Goal: Contribute content: Contribute content

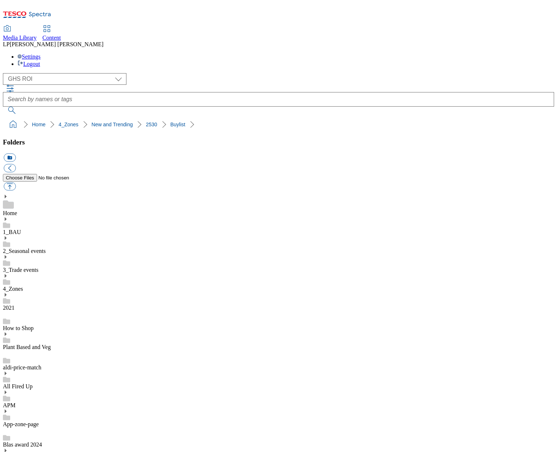
select select "flare-ghs-roi"
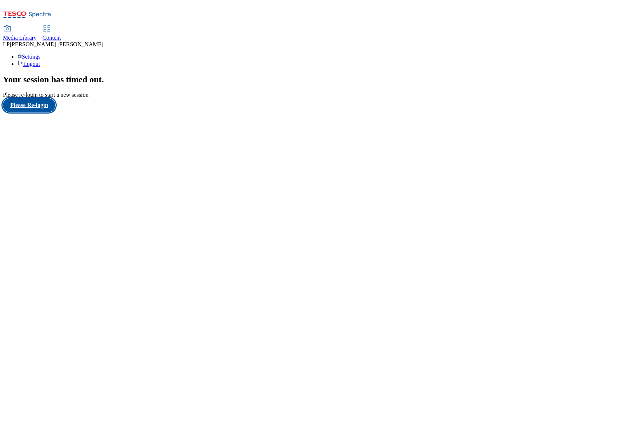
click at [39, 112] on button "Please Re-login" at bounding box center [29, 105] width 52 height 14
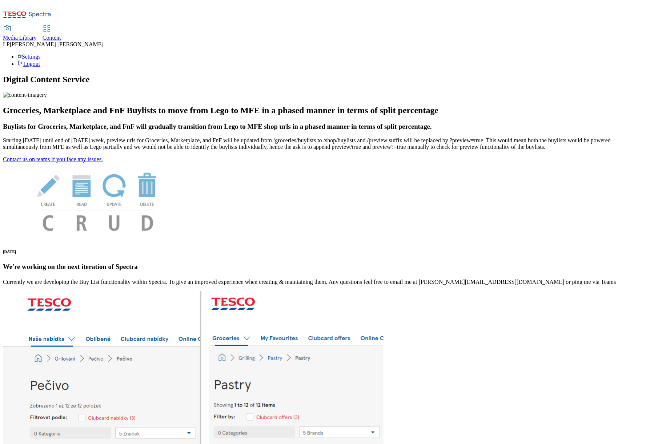
click at [61, 35] on span "Content" at bounding box center [52, 38] width 19 height 6
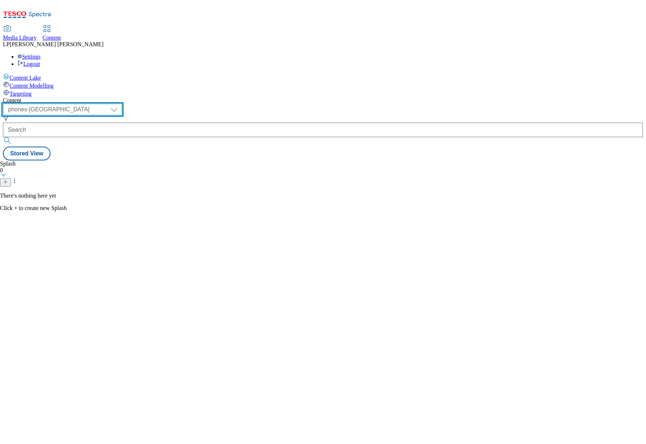
click at [122, 104] on select "dotcom-cz dotcom-hu dotcom-sk fnf-uk ghs-roi ghs-uk group-comms ighs-cz ighs-hu…" at bounding box center [62, 110] width 119 height 12
select select "ghs-roi"
click at [95, 104] on select "dotcom-cz dotcom-hu dotcom-sk fnf-uk ghs-roi ghs-uk group-comms ighs-cz ighs-hu…" at bounding box center [62, 110] width 119 height 12
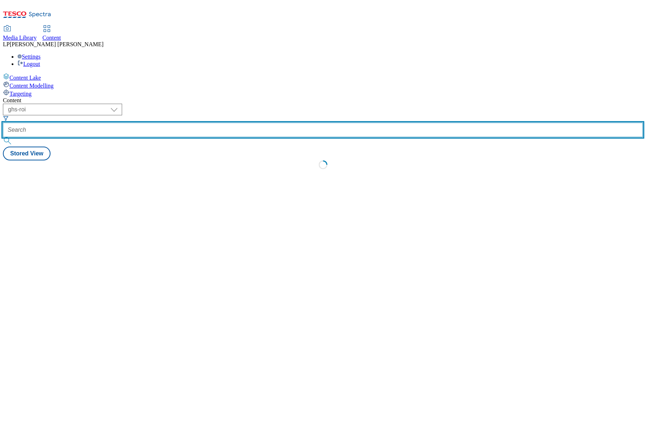
click at [204, 123] on input "text" at bounding box center [323, 130] width 640 height 15
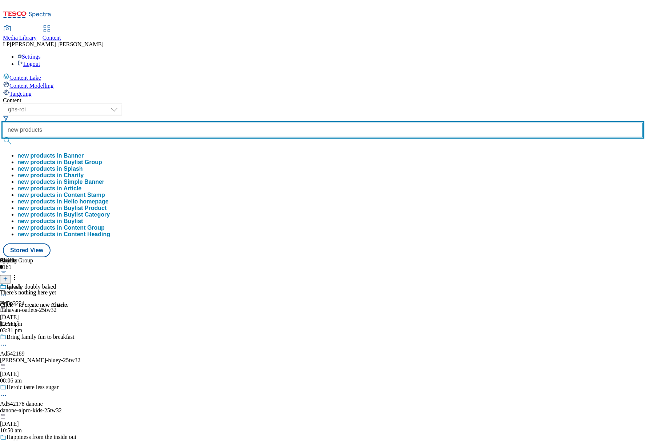
type input "new products"
click at [3, 137] on button "submit" at bounding box center [8, 140] width 10 height 7
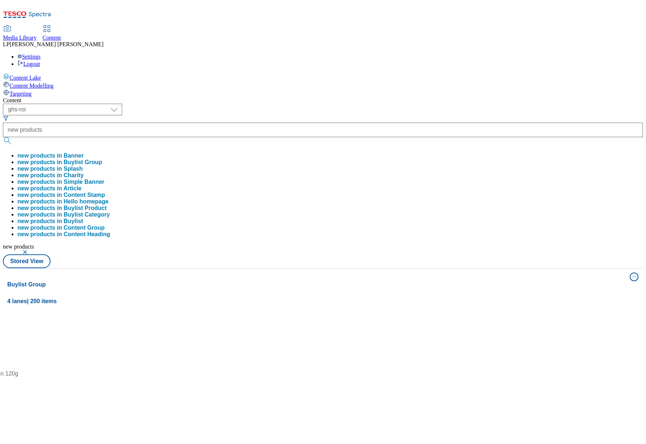
click at [314, 97] on div "Content" at bounding box center [323, 100] width 640 height 7
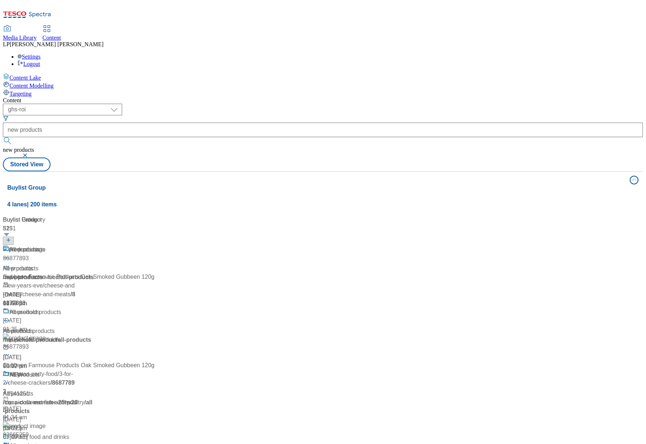
click at [99, 273] on div "/ new-products" at bounding box center [51, 277] width 96 height 9
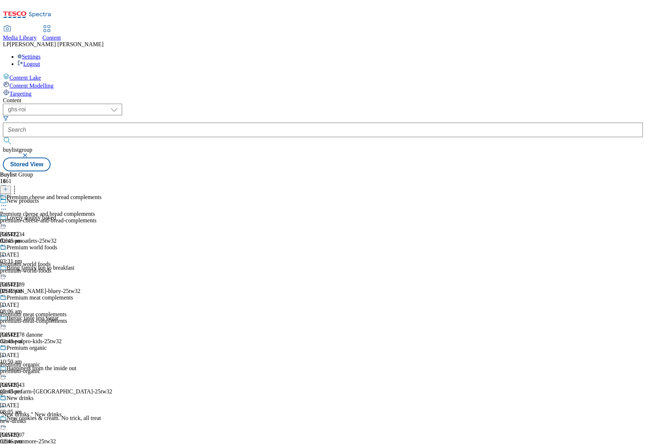
scroll to position [981, 0]
click at [8, 187] on icon at bounding box center [5, 189] width 5 height 5
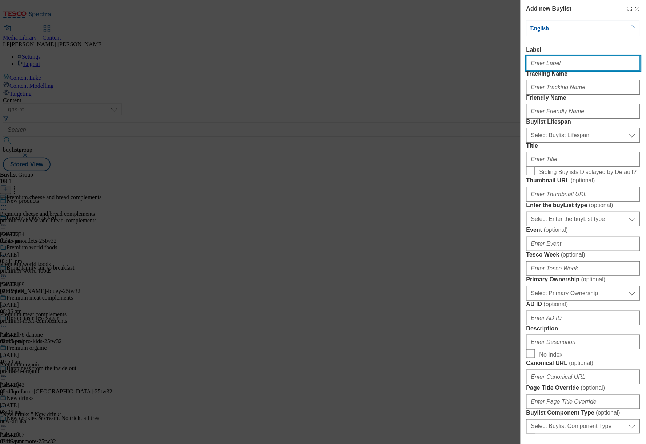
click at [551, 67] on input "Label" at bounding box center [583, 63] width 114 height 15
paste input "Ready meals and savoury bites"
drag, startPoint x: 612, startPoint y: 67, endPoint x: 454, endPoint y: 67, distance: 157.1
click at [454, 67] on div "Add new Buylist English Label Ready meals and savoury bites Tracking Name Frien…" at bounding box center [323, 222] width 646 height 444
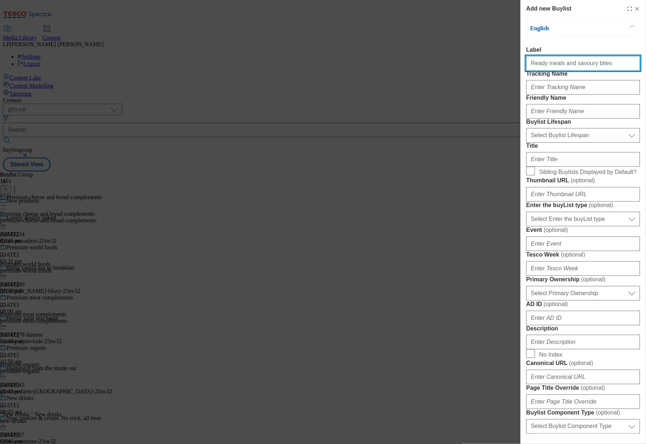
type input "Ready meals and savoury bites"
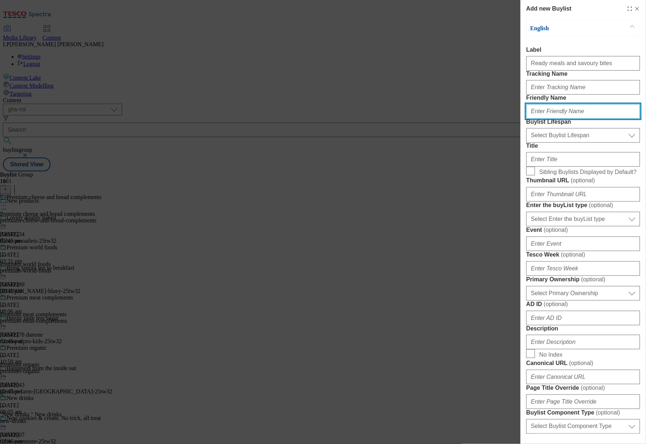
click at [554, 119] on input "Friendly Name" at bounding box center [583, 111] width 114 height 15
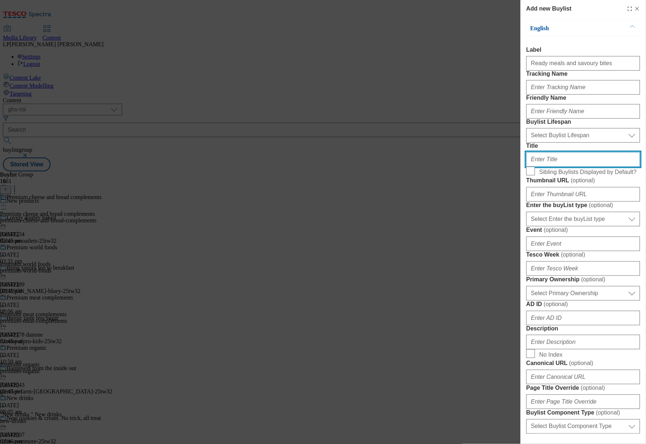
click at [542, 167] on input "Title" at bounding box center [583, 159] width 114 height 15
paste input "Ready meals and savoury bites"
type input "Ready meals and savoury bites"
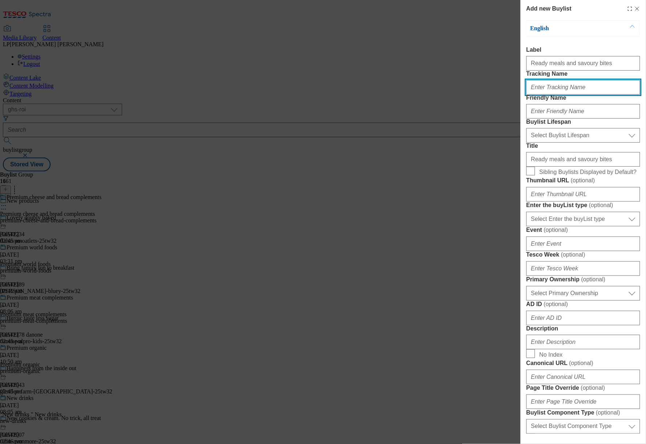
click at [573, 95] on input "Tracking Name" at bounding box center [583, 87] width 114 height 15
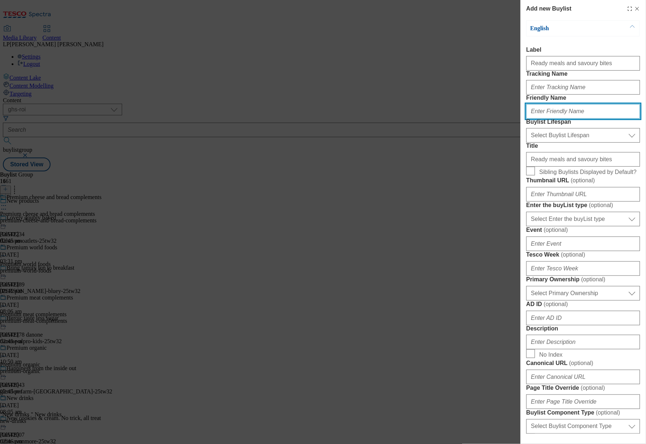
click at [541, 119] on input "Friendly Name" at bounding box center [583, 111] width 114 height 15
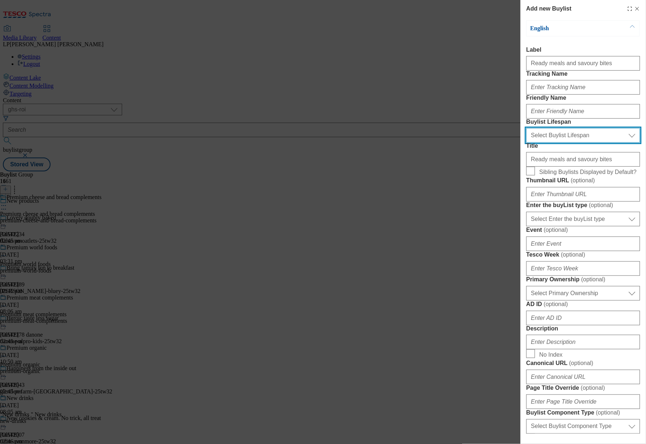
click at [545, 143] on select "Select Buylist Lifespan evergreen seasonal tactical" at bounding box center [583, 135] width 114 height 15
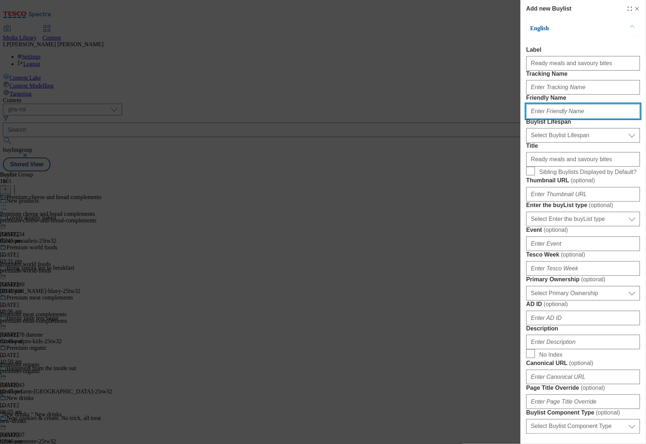
click at [550, 119] on input "Friendly Name" at bounding box center [583, 111] width 114 height 15
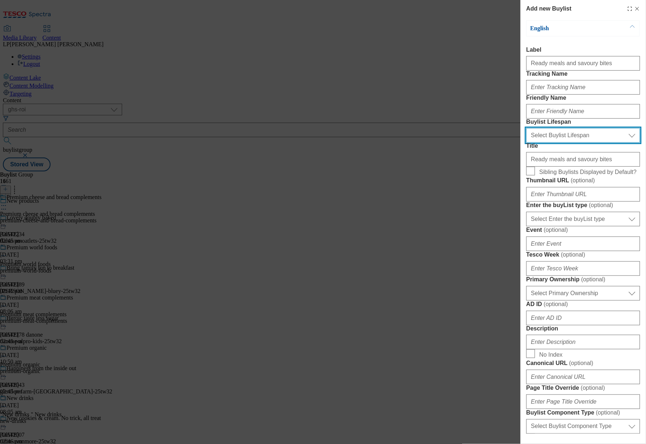
click at [542, 143] on select "Select Buylist Lifespan evergreen seasonal tactical" at bounding box center [583, 135] width 114 height 15
select select "evergreen"
click at [526, 143] on select "Select Buylist Lifespan evergreen seasonal tactical" at bounding box center [583, 135] width 114 height 15
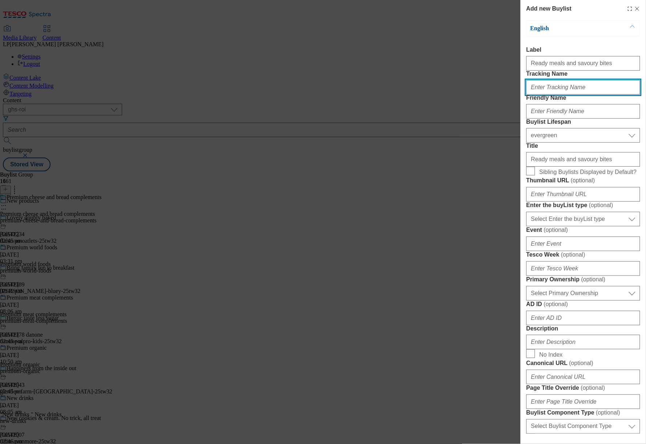
click at [553, 95] on input "Tracking Name" at bounding box center [583, 87] width 114 height 15
paste input "New_range_Ready_meals_25"
type input "New_range_Ready_meals_25"
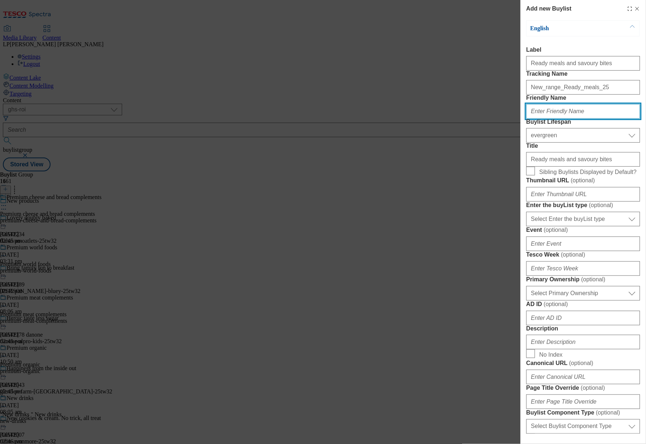
click at [546, 119] on input "Friendly Name" at bounding box center [583, 111] width 114 height 15
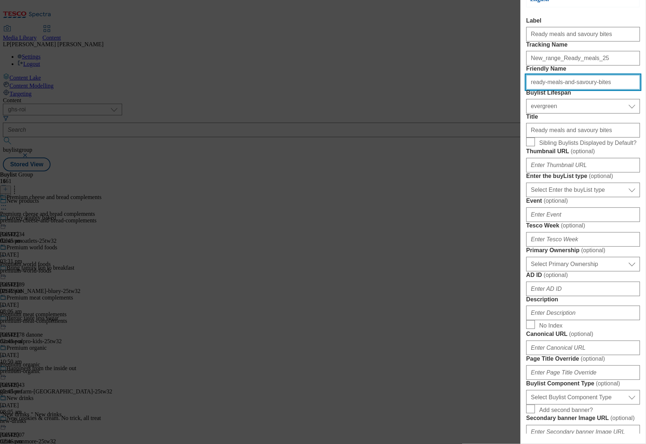
scroll to position [66, 0]
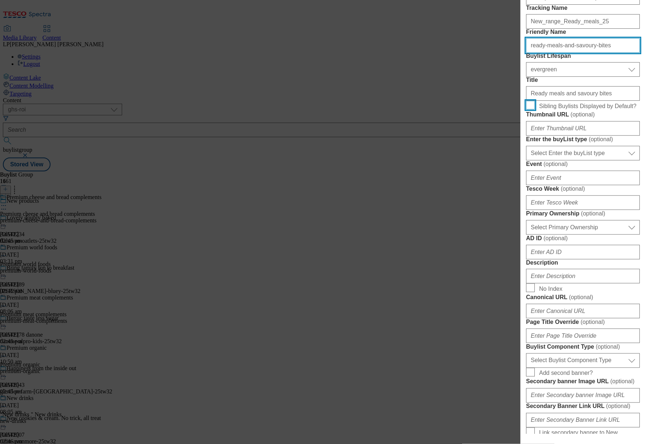
type input "ready-meals-and-savoury-bites"
click at [531, 109] on input "Sibling Buylists Displayed by Default?" at bounding box center [530, 105] width 9 height 9
checkbox input "true"
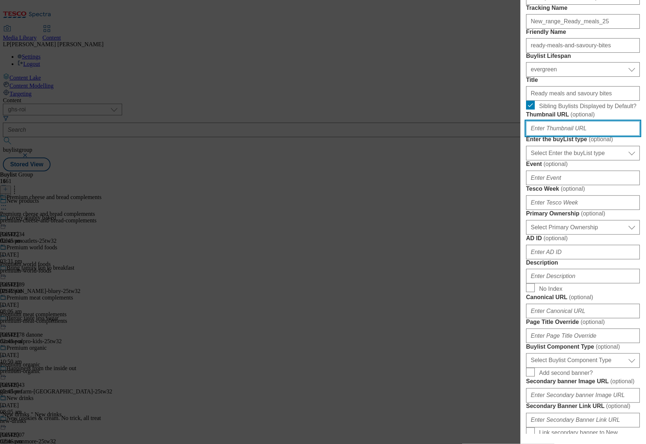
click at [549, 136] on input "Thumbnail URL ( optional )" at bounding box center [583, 128] width 114 height 15
click at [556, 136] on input "Thumbnail URL ( optional )" at bounding box center [583, 128] width 114 height 15
paste input "[URL][DOMAIN_NAME]"
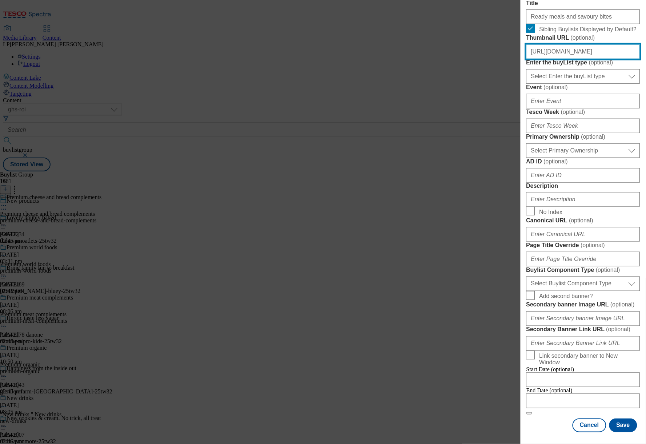
scroll to position [288, 0]
type input "[URL][DOMAIN_NAME]"
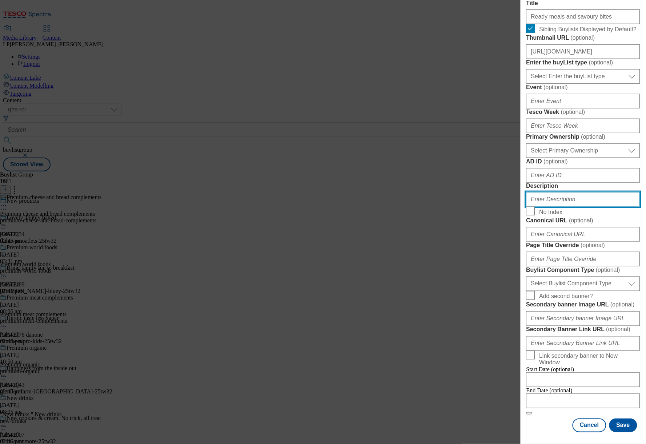
click at [556, 192] on input "Description" at bounding box center [583, 199] width 114 height 15
paste input "Try our range of new frozen ready meals and savoury bites. From a protein-packe…"
type input "Try our range of new frozen ready meals and savoury bites. From a protein-packe…"
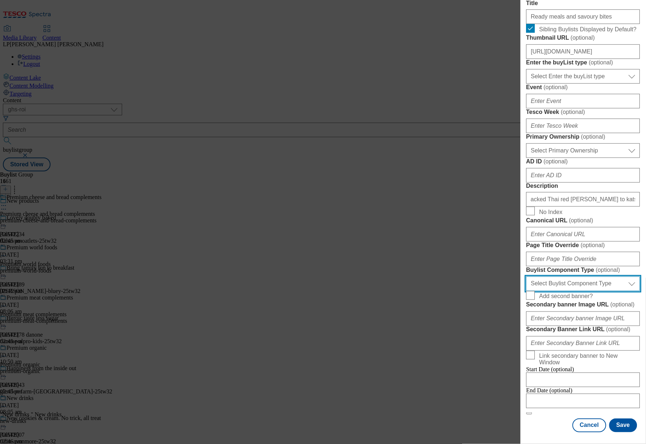
click at [569, 276] on select "Select Buylist Component Type Banner Competition Header Meal" at bounding box center [583, 283] width 114 height 15
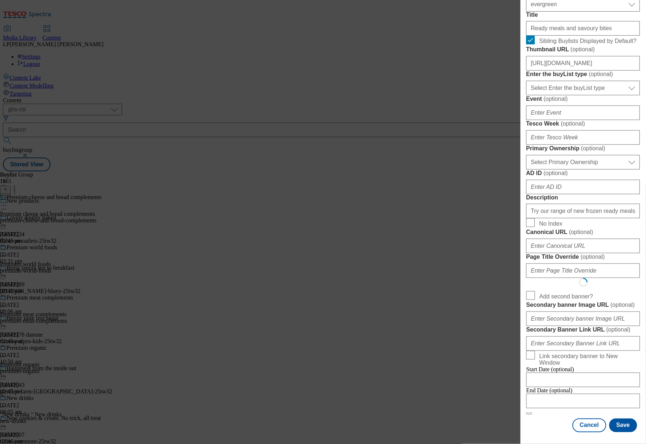
select select "Banner"
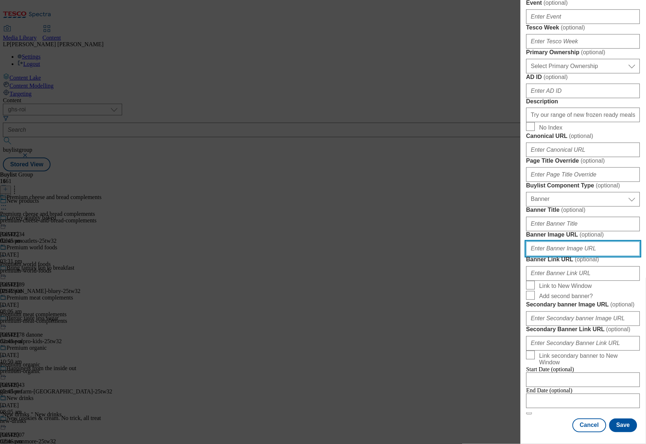
click at [570, 256] on input "Banner Image URL ( optional )" at bounding box center [583, 248] width 114 height 15
paste input "[URL][DOMAIN_NAME]"
type input "[URL][DOMAIN_NAME]"
click at [616, 424] on button "Save" at bounding box center [623, 425] width 28 height 14
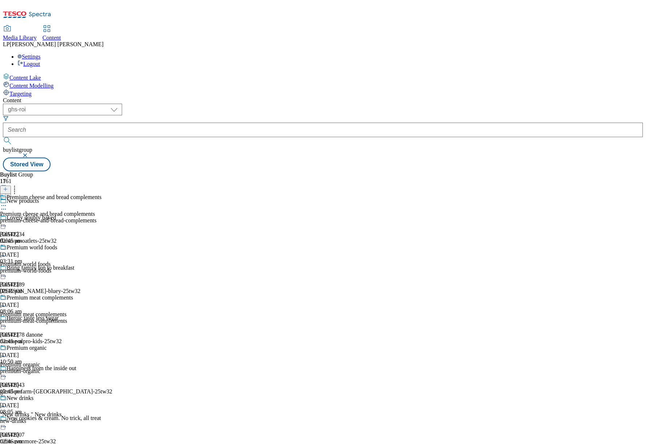
scroll to position [1056, 0]
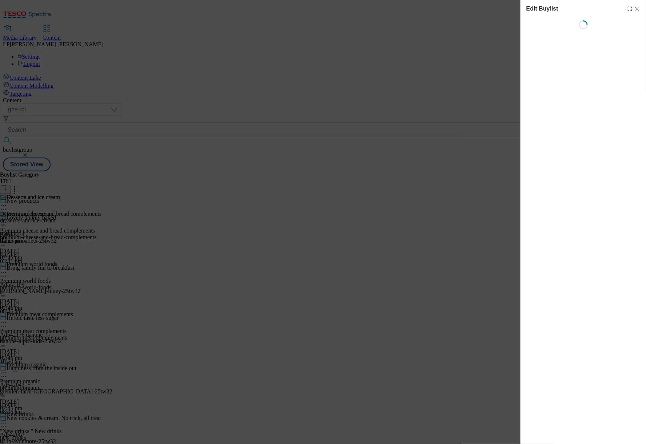
select select "evergreen"
select select "Banner"
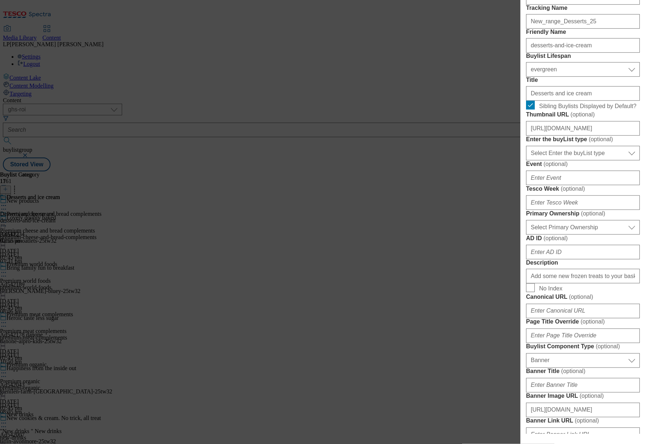
scroll to position [162, 0]
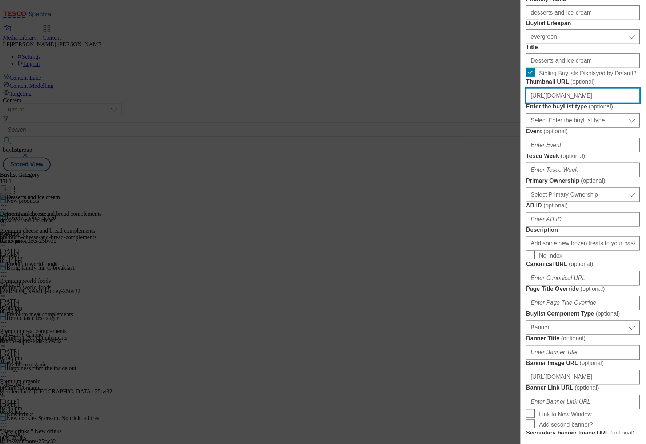
click at [569, 103] on input "[URL][DOMAIN_NAME]" at bounding box center [583, 95] width 114 height 15
click at [577, 103] on input "[URL][DOMAIN_NAME]" at bounding box center [583, 95] width 114 height 15
drag, startPoint x: 571, startPoint y: 182, endPoint x: 658, endPoint y: 182, distance: 87.3
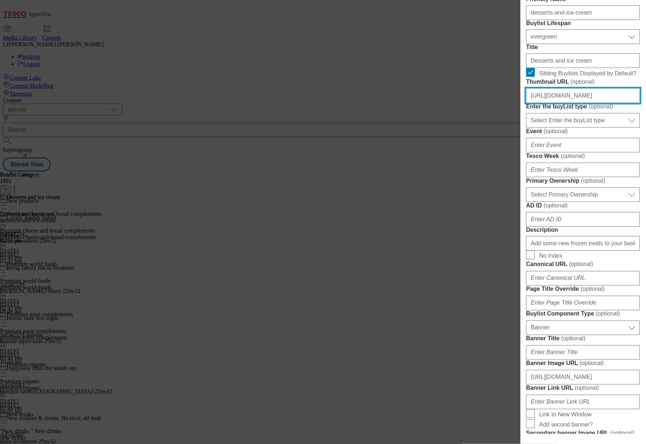
click at [646, 174] on html "Icons icon_account icon_add icon_backward_link icon_basket icon_benefits icon_c…" at bounding box center [323, 87] width 646 height 174
click at [581, 103] on input "[URL][DOMAIN_NAME]" at bounding box center [583, 95] width 114 height 15
paste input "2d348173-cbfe-4d28-abeb-e00db24922f9/2529-BLThumbnail-new-IceCream"
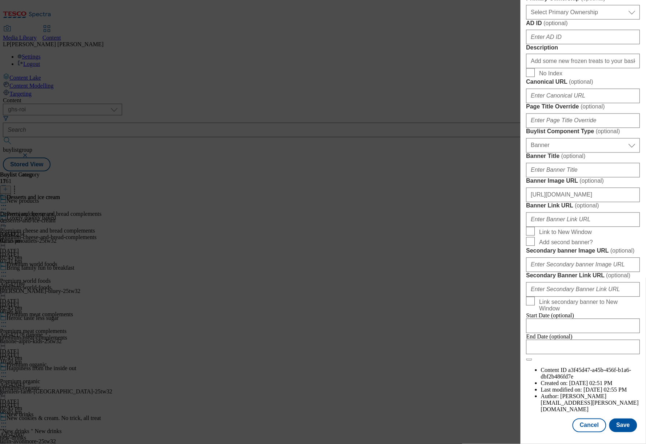
scroll to position [619, 0]
type input "[URL][DOMAIN_NAME]"
click at [619, 419] on button "Save" at bounding box center [623, 425] width 28 height 14
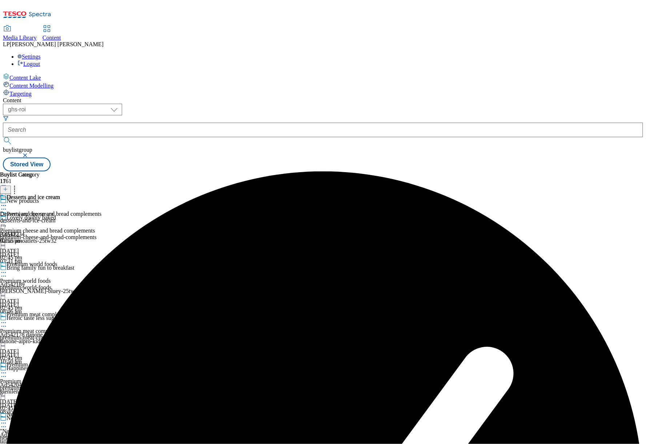
scroll to position [1056, 0]
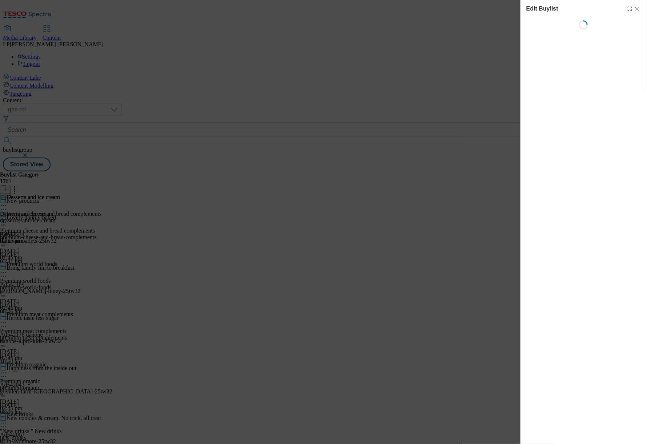
scroll to position [0, 0]
select select "evergreen"
select select "Banner"
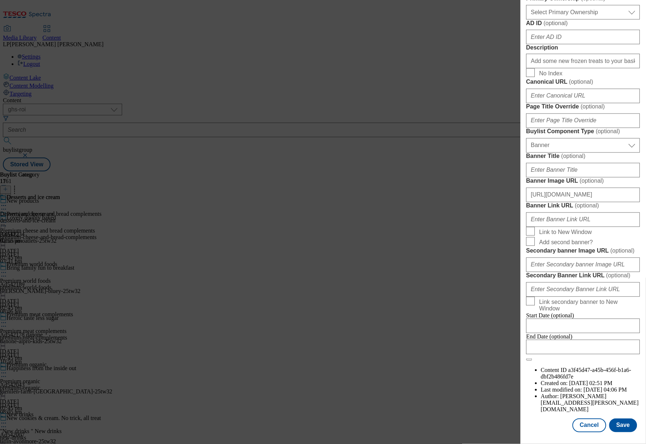
scroll to position [540, 0]
click at [578, 202] on input "[URL][DOMAIN_NAME]" at bounding box center [583, 195] width 114 height 15
click at [561, 202] on input "[URL][DOMAIN_NAME]" at bounding box center [583, 195] width 114 height 15
drag, startPoint x: 547, startPoint y: 227, endPoint x: 635, endPoint y: 224, distance: 87.7
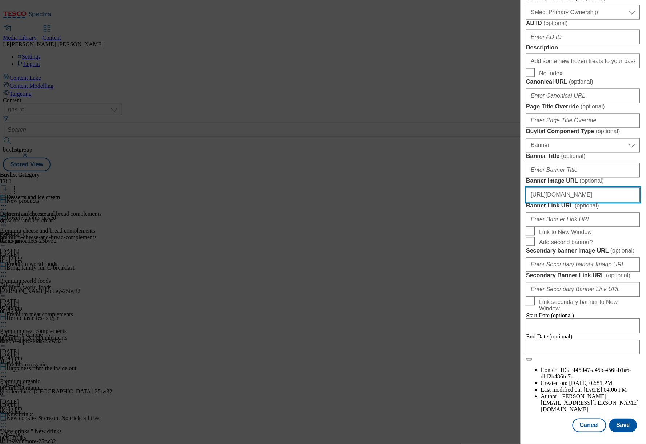
click at [635, 224] on div "Edit Buylist Tags 1 tags selected buylist English Content Properties Label Dess…" at bounding box center [583, 216] width 125 height 433
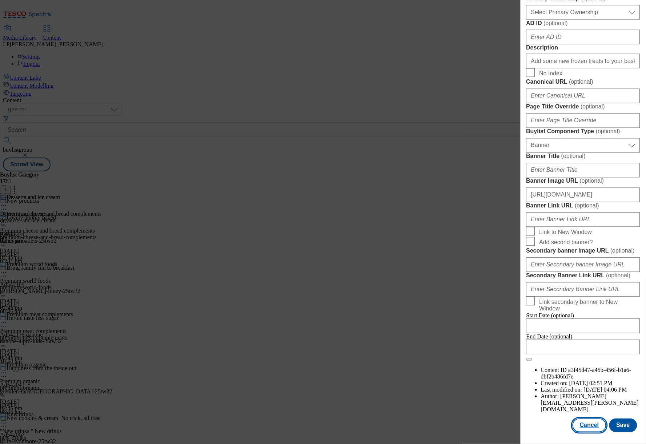
click at [590, 424] on button "Cancel" at bounding box center [589, 425] width 33 height 14
select select "evergreen"
select select "Banner"
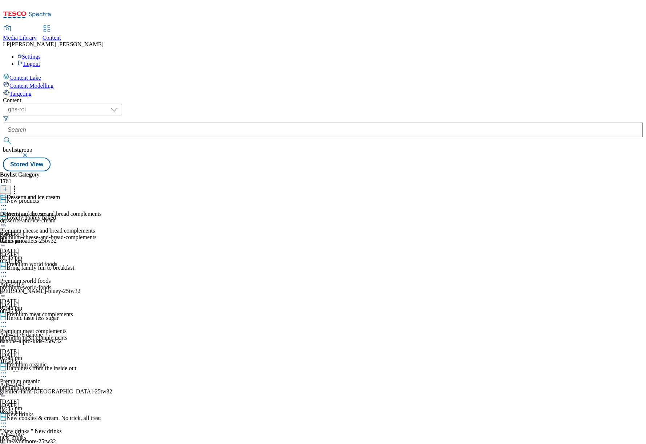
scroll to position [1056, 0]
click at [11, 185] on button at bounding box center [5, 189] width 11 height 8
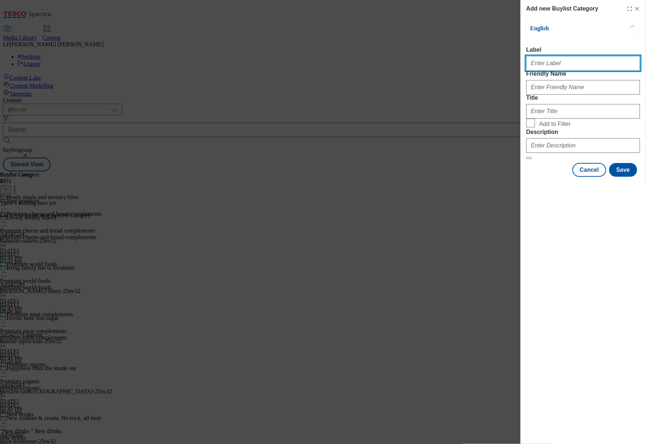
click at [561, 63] on input "Label" at bounding box center [583, 63] width 114 height 15
paste input "Ready meals and savoury bites"
type input "Ready meals and savoury bites"
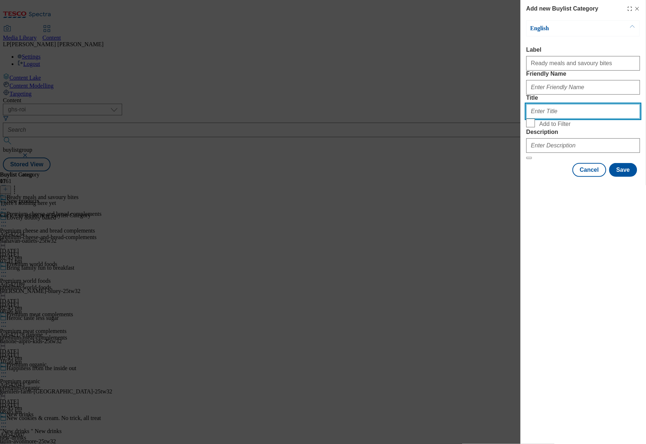
click at [543, 119] on input "Title" at bounding box center [583, 111] width 114 height 15
paste input "Ready meals and savoury bites"
type input "Ready meals and savoury bites"
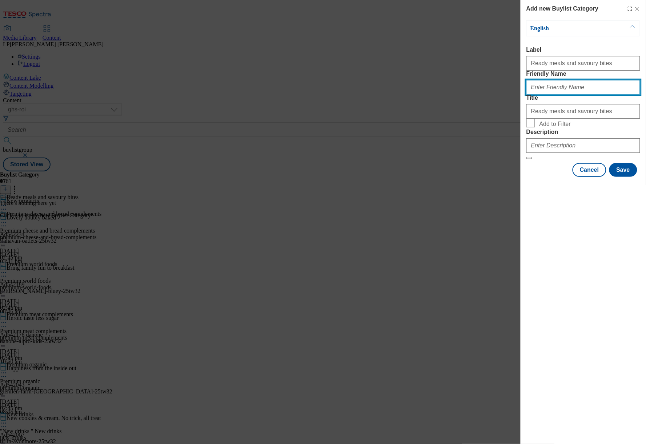
click at [572, 95] on input "Friendly Name" at bounding box center [583, 87] width 114 height 15
type input "ready-meals-and-savoury-bites"
click at [531, 127] on input "Add to Filter" at bounding box center [530, 123] width 9 height 9
checkbox input "true"
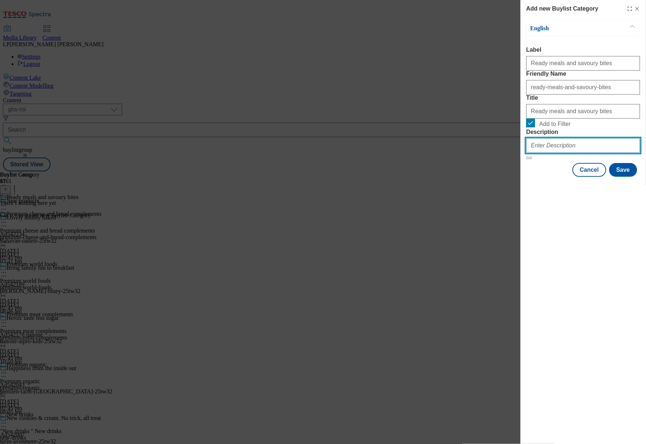
click at [547, 153] on input "Description" at bounding box center [583, 145] width 114 height 15
click at [548, 153] on input "Description" at bounding box center [583, 145] width 114 height 15
paste input "Try our range of new frozen ready meals and savoury bites. From a protein-packe…"
type input "Try our range of new frozen ready meals and savoury bites. From a protein-packe…"
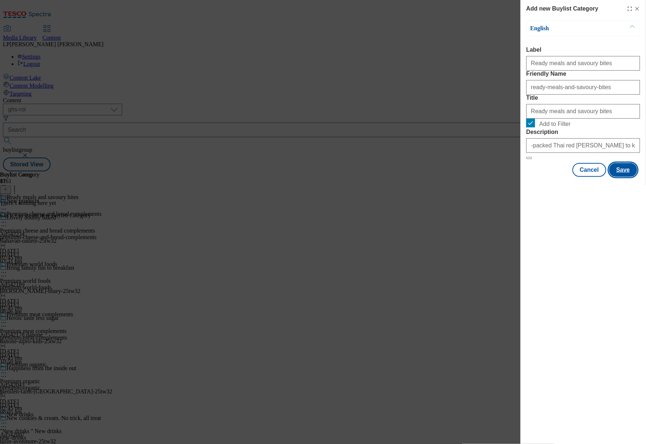
click at [627, 177] on button "Save" at bounding box center [623, 170] width 28 height 14
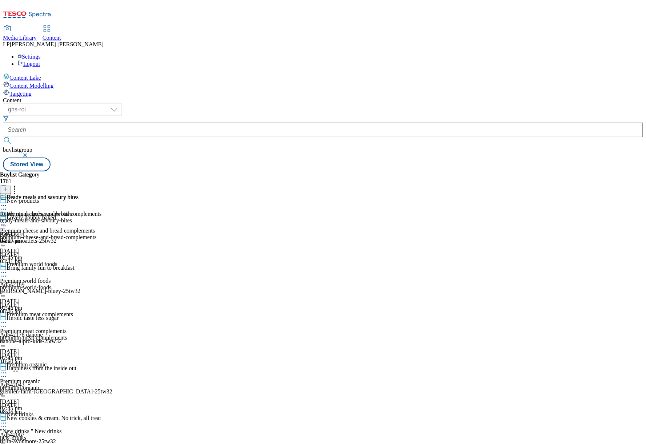
click at [79, 217] on div "ready-meals-and-savoury-bites" at bounding box center [39, 220] width 79 height 7
click at [79, 234] on div "ready-meals-and-savoury-bites" at bounding box center [39, 237] width 79 height 7
click at [8, 187] on icon at bounding box center [5, 189] width 5 height 5
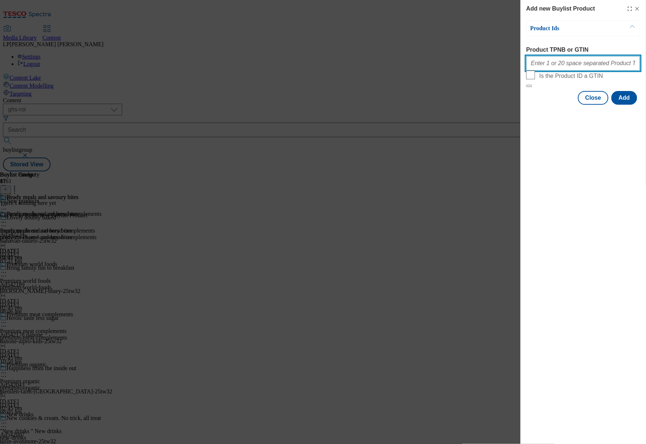
click at [593, 68] on input "Product TPNB or GTIN" at bounding box center [583, 63] width 114 height 15
paste input "97275223 97276781 97276493 97220323 96818632 92376630 93606520 96767023 9653642…"
type input "97275223 97276781 97276493 97220323 96818632 92376630 93606520 96767023 9653642…"
click at [616, 105] on button "Add" at bounding box center [625, 98] width 26 height 14
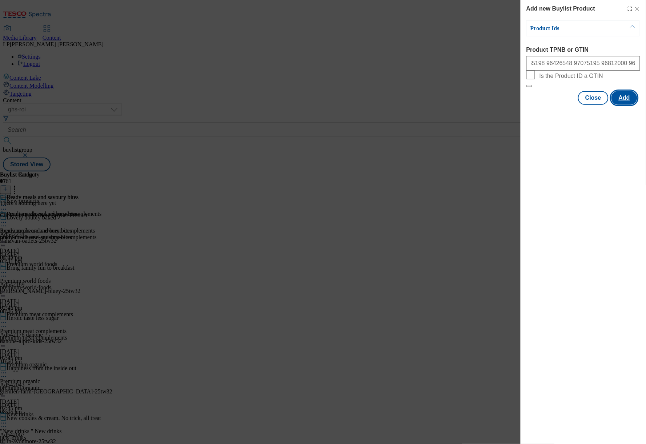
scroll to position [0, 0]
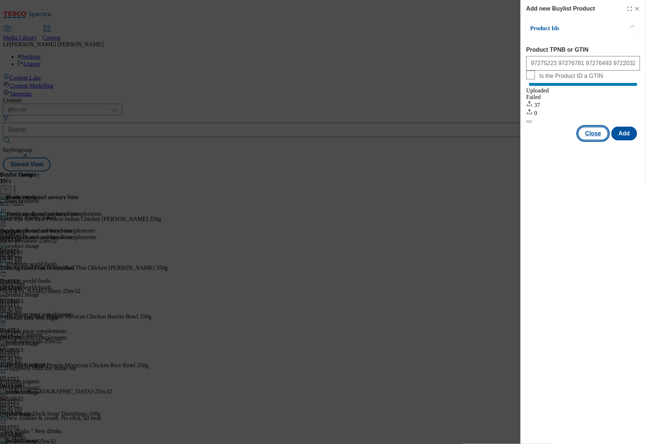
click at [597, 140] on button "Close" at bounding box center [593, 134] width 31 height 14
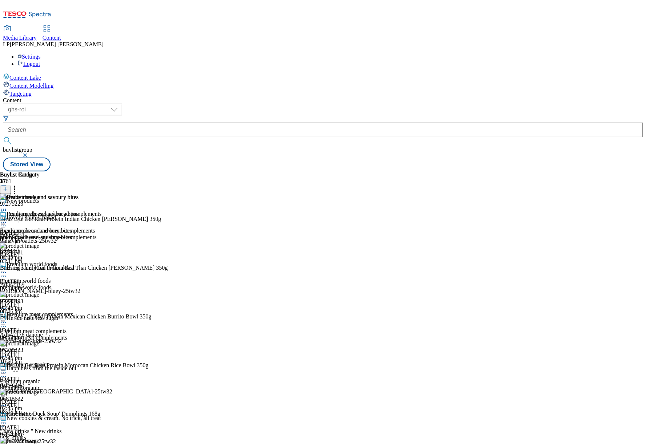
scroll to position [1056, 0]
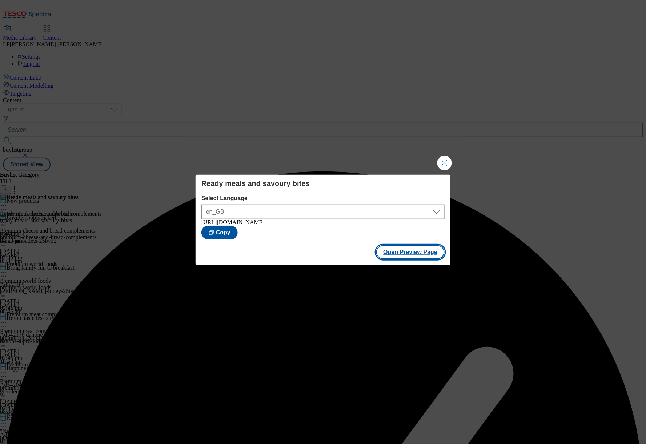
click at [404, 248] on button "Open Preview Page" at bounding box center [410, 252] width 69 height 14
click at [442, 160] on button "Close Modal" at bounding box center [444, 163] width 15 height 15
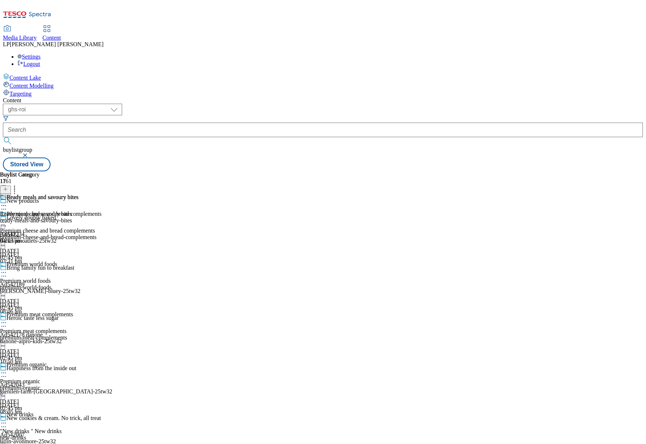
scroll to position [697, 0]
click at [8, 187] on icon at bounding box center [5, 189] width 5 height 5
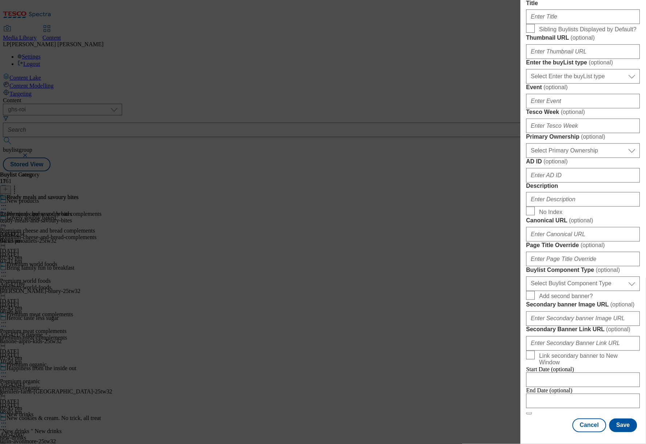
scroll to position [412, 0]
click at [586, 420] on button "Cancel" at bounding box center [589, 425] width 33 height 14
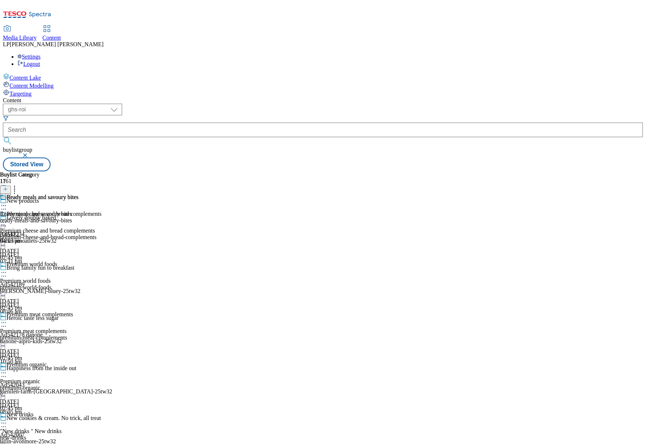
scroll to position [1056, 0]
click at [8, 187] on icon at bounding box center [5, 189] width 5 height 5
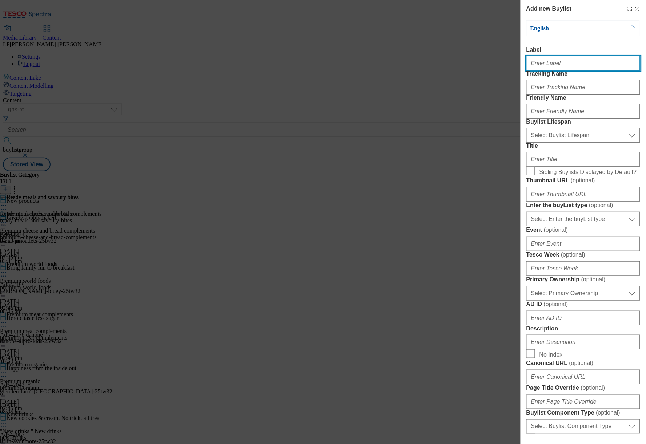
click at [552, 67] on input "Label" at bounding box center [583, 63] width 114 height 15
click at [544, 71] on div "Modal" at bounding box center [583, 61] width 114 height 17
click at [545, 69] on input "Label" at bounding box center [583, 63] width 114 height 15
paste input "Frozen favourites"
type input "Frozen favourites"
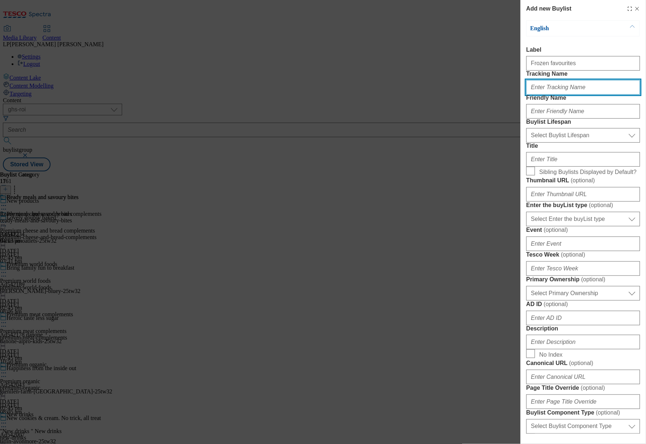
click at [557, 95] on input "Tracking Name" at bounding box center [583, 87] width 114 height 15
paste input "New_range_Frozen_favourites_25"
type input "New_range_Frozen_favourites_25"
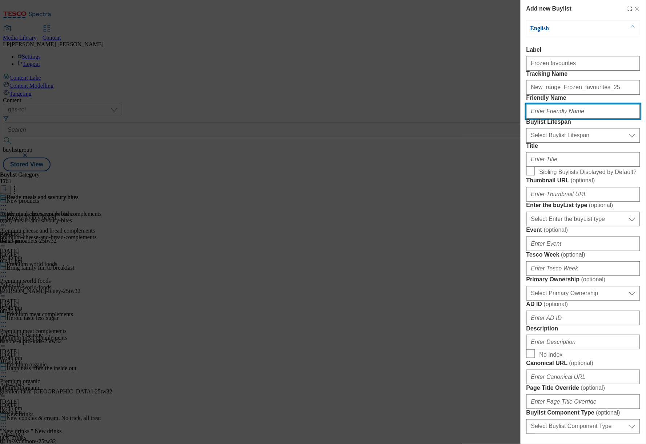
click at [573, 119] on input "Friendly Name" at bounding box center [583, 111] width 114 height 15
click at [542, 119] on input "Friendly Name" at bounding box center [583, 111] width 114 height 15
type input "frozen-favourites"
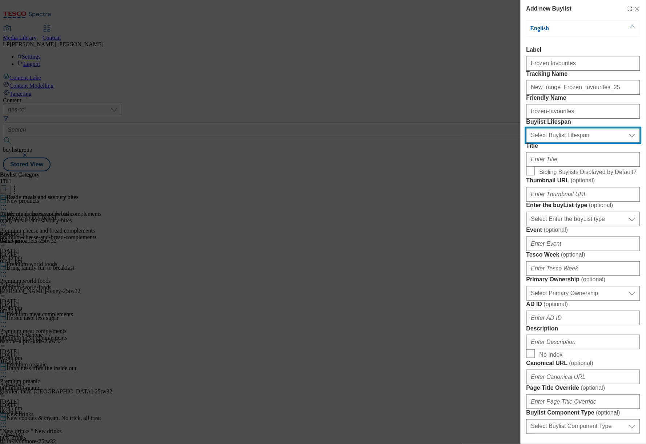
click at [550, 143] on select "Select Buylist Lifespan evergreen seasonal tactical" at bounding box center [583, 135] width 114 height 15
select select "evergreen"
click at [526, 143] on select "Select Buylist Lifespan evergreen seasonal tactical" at bounding box center [583, 135] width 114 height 15
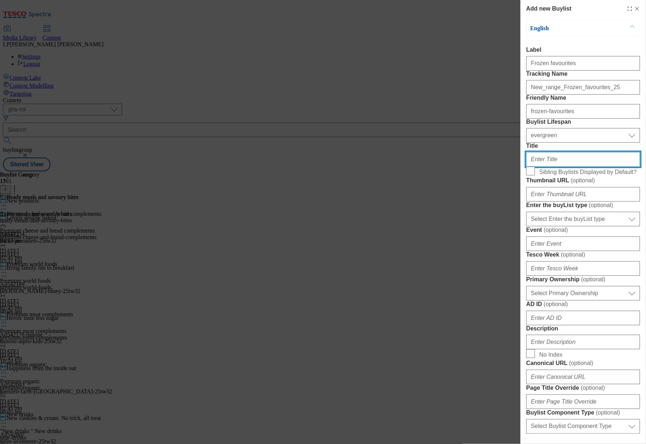
click at [551, 167] on input "Title" at bounding box center [583, 159] width 114 height 15
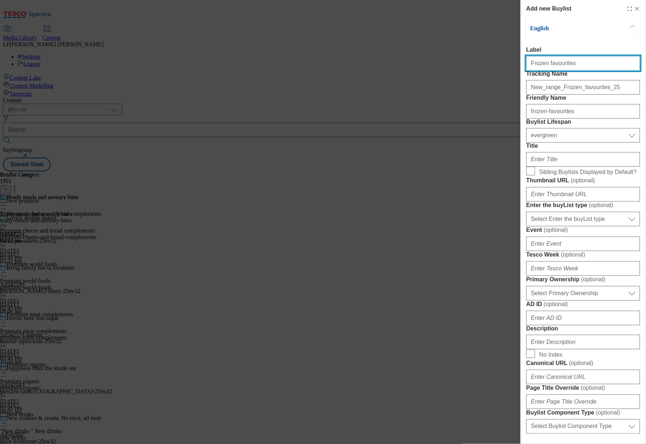
drag, startPoint x: 584, startPoint y: 64, endPoint x: 480, endPoint y: 68, distance: 104.1
click at [480, 68] on div "Add new Buylist English Label Frozen favourites Tracking Name New_range_Frozen_…" at bounding box center [323, 222] width 646 height 444
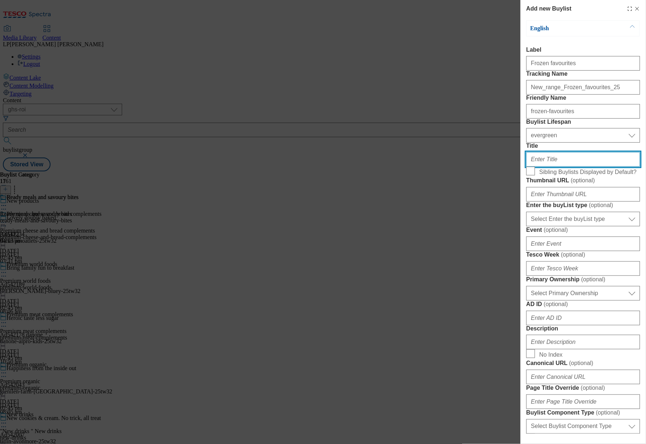
click at [549, 167] on input "Title" at bounding box center [583, 159] width 114 height 15
paste input "Frozen favourites"
type input "Frozen favourites"
click at [529, 240] on form "Label Frozen favourites Tracking Name New_range_Frozen_favourites_25 Friendly N…" at bounding box center [583, 302] width 114 height 510
click at [530, 175] on input "Sibling Buylists Displayed by Default?" at bounding box center [530, 171] width 9 height 9
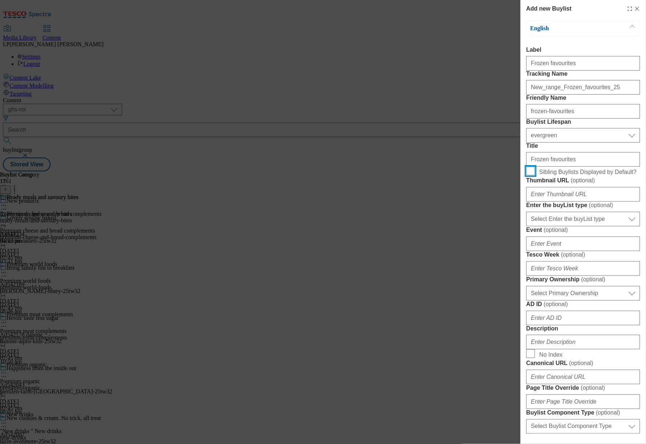
checkbox input "true"
click at [546, 201] on input "Thumbnail URL ( optional )" at bounding box center [583, 194] width 114 height 15
paste input "[URL][DOMAIN_NAME]"
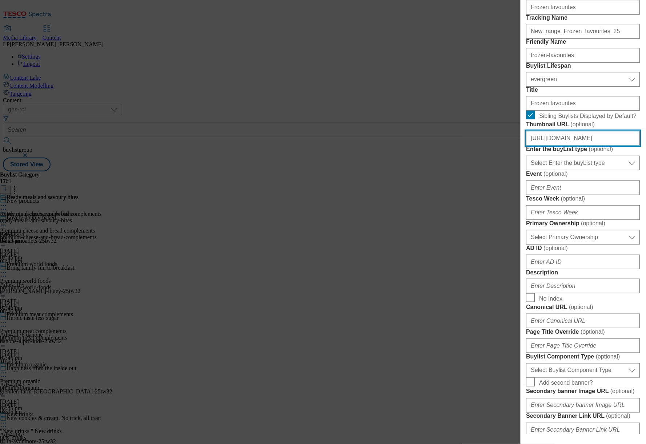
scroll to position [148, 0]
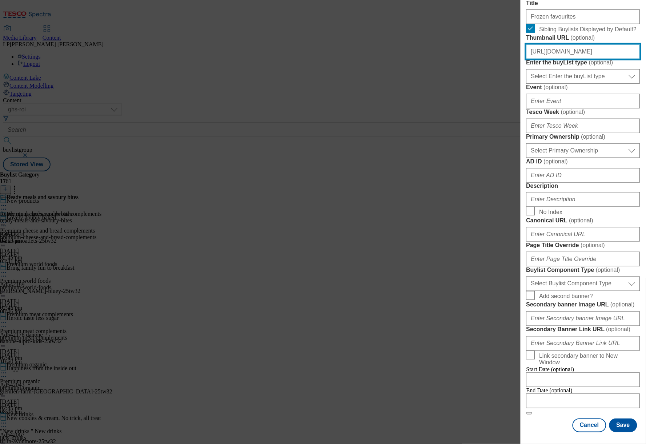
type input "[URL][DOMAIN_NAME]"
click at [569, 84] on select "Select Enter the buyList type event supplier funded long term >4 weeks supplier…" at bounding box center [583, 76] width 114 height 15
click at [526, 84] on select "Select Enter the buyList type event supplier funded long term >4 weeks supplier…" at bounding box center [583, 76] width 114 height 15
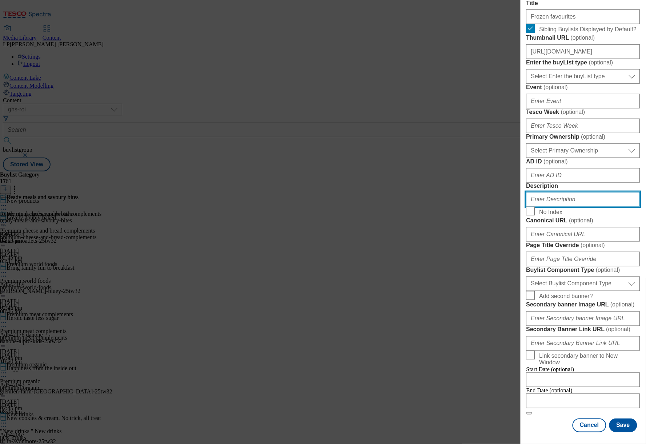
click at [560, 192] on input "Description" at bounding box center [583, 199] width 114 height 15
click at [596, 197] on input "Description" at bounding box center [583, 199] width 114 height 15
paste input "Try our new frozen range at [GEOGRAPHIC_DATA] and find a new favourite. From sp…"
type input "Try our new frozen range at [GEOGRAPHIC_DATA] and find a new favourite. From sp…"
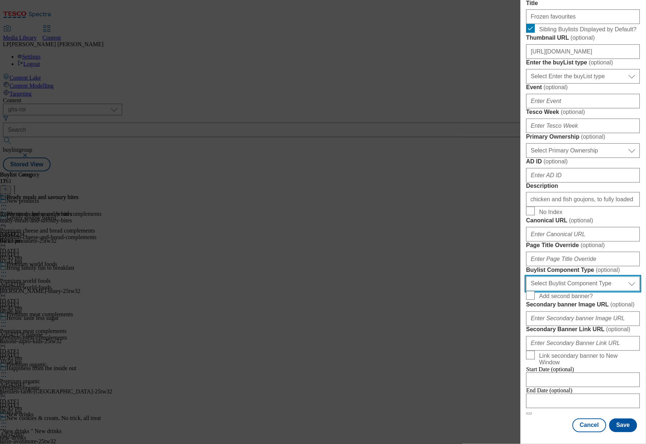
click at [564, 276] on select "Select Buylist Component Type Banner Competition Header Meal" at bounding box center [583, 283] width 114 height 15
select select "Banner"
click at [526, 276] on select "Select Buylist Component Type Banner Competition Header Meal" at bounding box center [583, 283] width 114 height 15
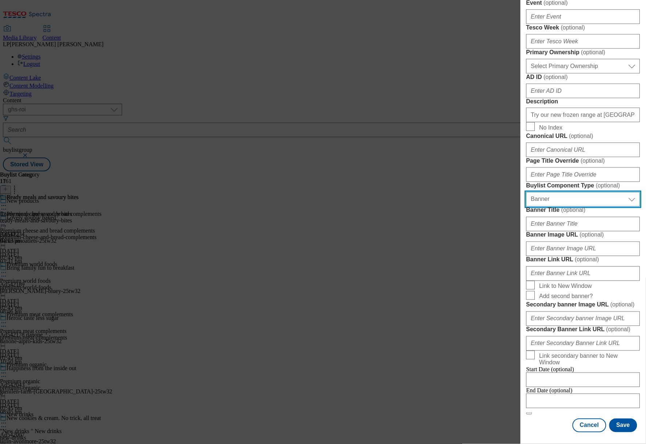
scroll to position [457, 0]
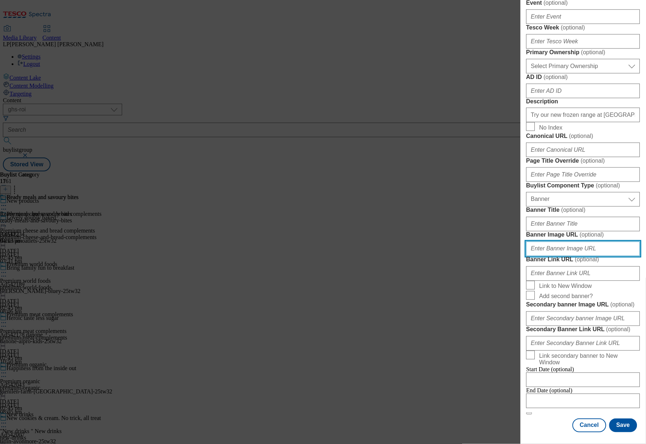
click at [572, 241] on input "Banner Image URL ( optional )" at bounding box center [583, 248] width 114 height 15
paste input "[URL][DOMAIN_NAME]"
type input "[URL][DOMAIN_NAME]"
click at [615, 420] on button "Save" at bounding box center [623, 425] width 28 height 14
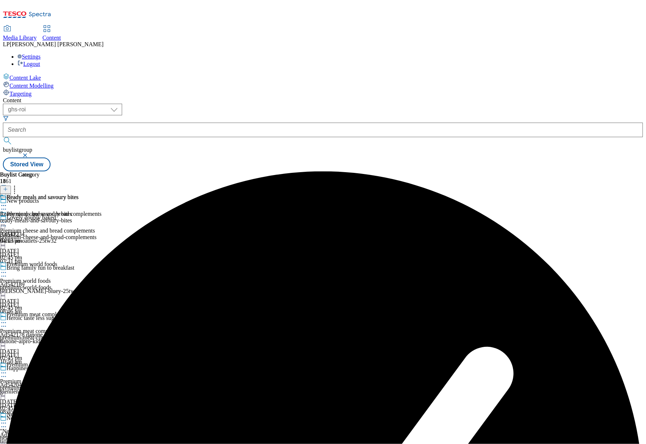
scroll to position [1131, 0]
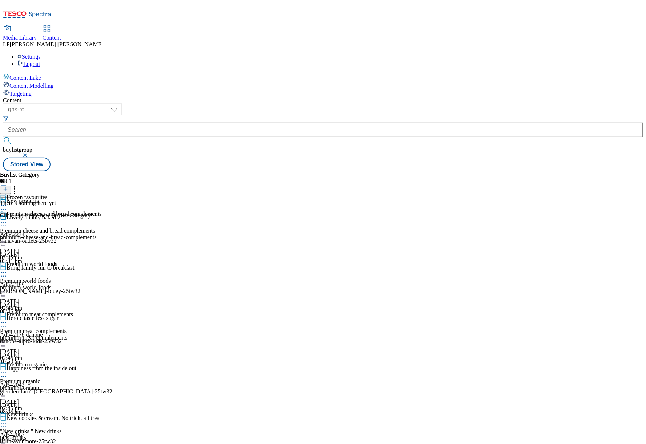
click at [8, 187] on icon at bounding box center [5, 189] width 5 height 5
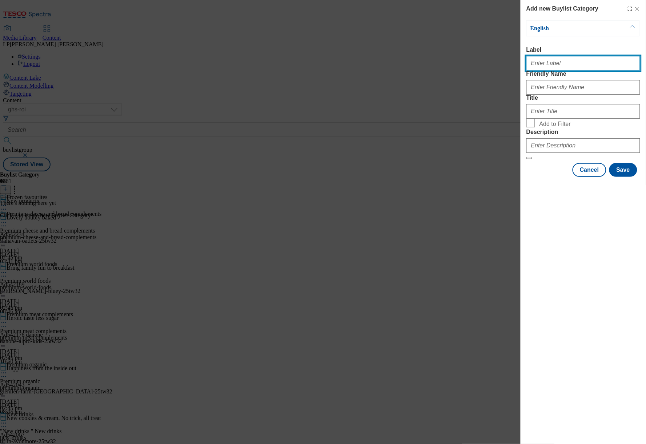
click at [556, 69] on input "Label" at bounding box center [583, 63] width 114 height 15
paste input "Meat and fish"
type input "Meat and fish"
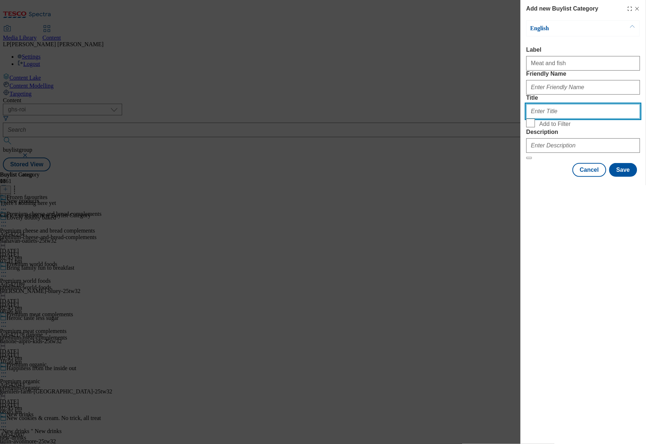
click at [553, 119] on input "Title" at bounding box center [583, 111] width 114 height 15
paste input "Meat and fish"
type input "Meat and fish"
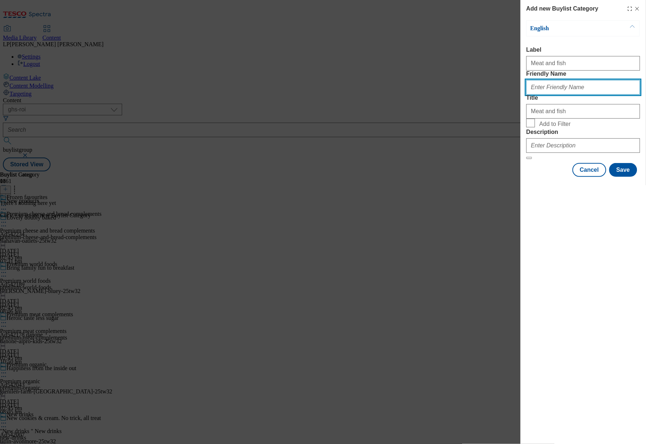
click at [556, 95] on input "Friendly Name" at bounding box center [583, 87] width 114 height 15
type input "meat-and-fish"
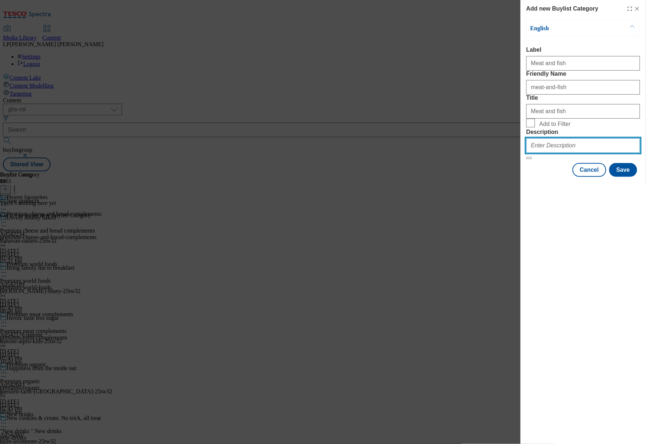
click at [545, 153] on input "Description" at bounding box center [583, 145] width 114 height 15
click at [558, 153] on input "Description" at bounding box center [583, 145] width 114 height 15
paste input "Try our new frozen range at [GEOGRAPHIC_DATA] and find a new favourite. From sp…"
type input "Try our new frozen range at [GEOGRAPHIC_DATA] and find a new favourite. From sp…"
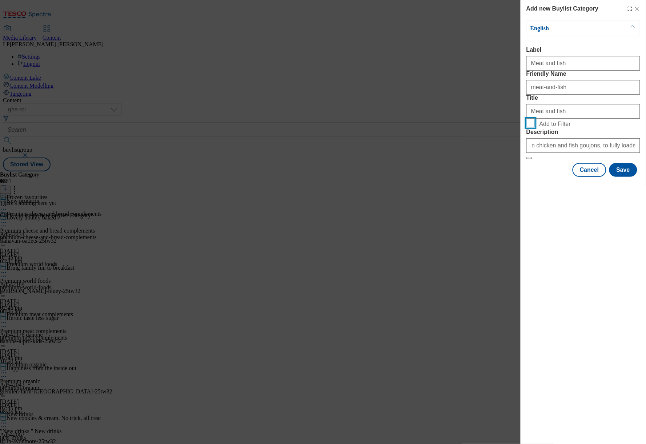
click at [530, 127] on input "Add to Filter" at bounding box center [530, 123] width 9 height 9
checkbox input "true"
click at [621, 159] on form "Label Meat and fish Friendly Name meat-and-fish Title Meat and fish Add to Filt…" at bounding box center [583, 103] width 114 height 113
click at [601, 153] on input "Try our new frozen range at [GEOGRAPHIC_DATA] and find a new favourite. From sp…" at bounding box center [583, 145] width 114 height 15
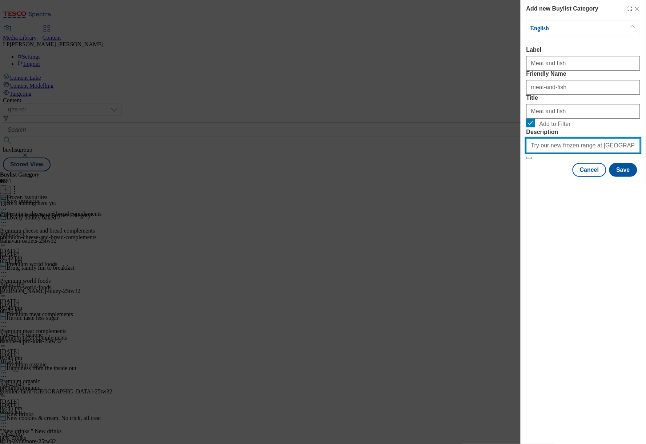
scroll to position [0, 245]
drag, startPoint x: 581, startPoint y: 196, endPoint x: 680, endPoint y: 195, distance: 98.5
click at [646, 174] on html "Icons icon_account icon_add icon_backward_link icon_basket icon_benefits icon_c…" at bounding box center [323, 87] width 646 height 174
click at [624, 153] on input "Try our new frozen range at [GEOGRAPHIC_DATA] and find a new favourite. From sp…" at bounding box center [583, 145] width 114 height 15
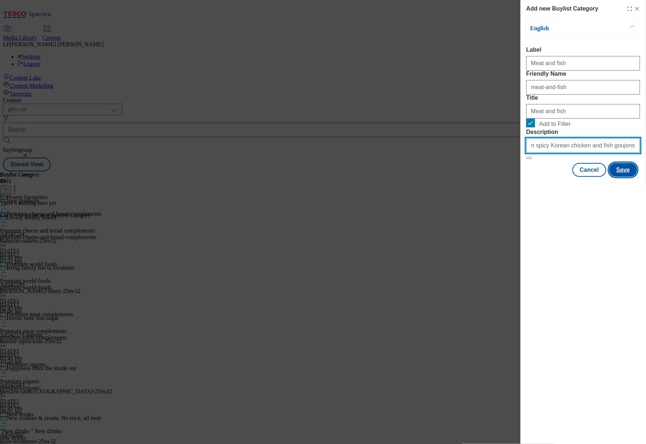
type input "Try our new frozen range at [GEOGRAPHIC_DATA] and find a new favourite. From sp…"
click at [623, 177] on button "Save" at bounding box center [623, 170] width 28 height 14
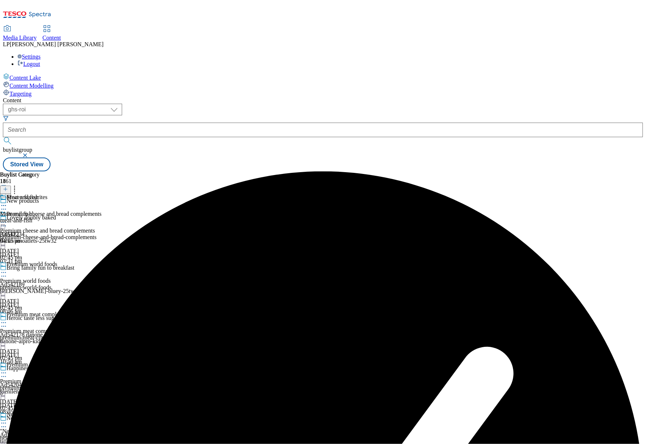
click at [40, 217] on div "meat-and-fish" at bounding box center [20, 220] width 40 height 7
click at [8, 187] on icon at bounding box center [5, 189] width 5 height 5
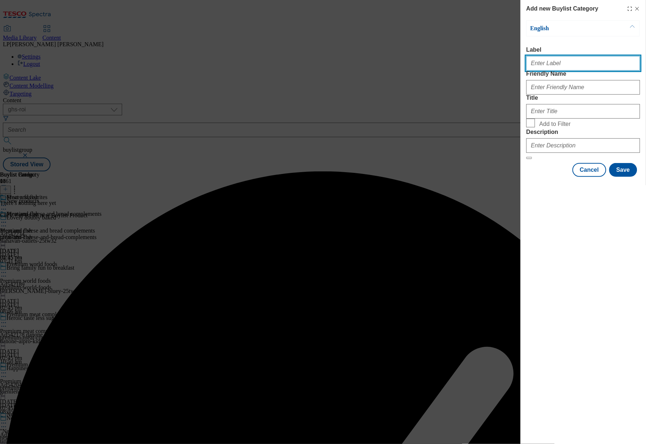
click at [569, 68] on input "Label" at bounding box center [583, 63] width 114 height 15
paste input "Potato and veg"
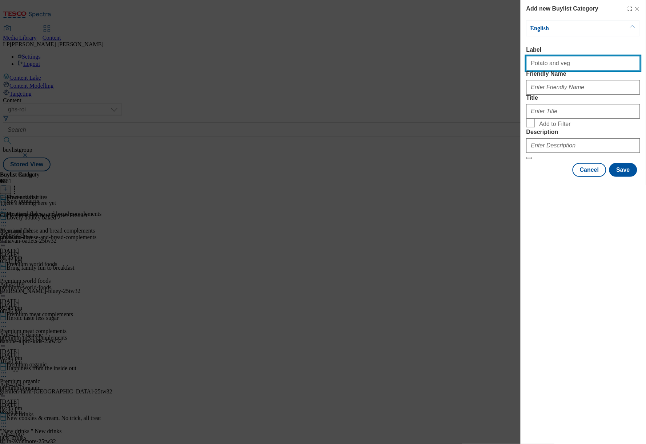
drag, startPoint x: 569, startPoint y: 68, endPoint x: 482, endPoint y: 70, distance: 86.9
click at [482, 70] on div "Add new Buylist Category English Label Potato and veg Friendly Name Title Add t…" at bounding box center [323, 222] width 646 height 444
drag, startPoint x: 580, startPoint y: 68, endPoint x: 487, endPoint y: 66, distance: 92.8
click at [487, 66] on div "Add new Buylist Category English Label Potato and veg Friendly Name Title Add t…" at bounding box center [323, 222] width 646 height 444
type input "Potato and veg"
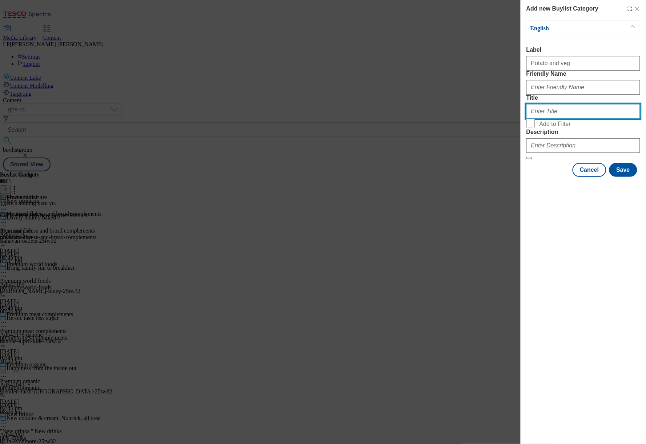
click at [565, 119] on input "Title" at bounding box center [583, 111] width 114 height 15
paste input "Potato and veg"
type input "Potato and veg"
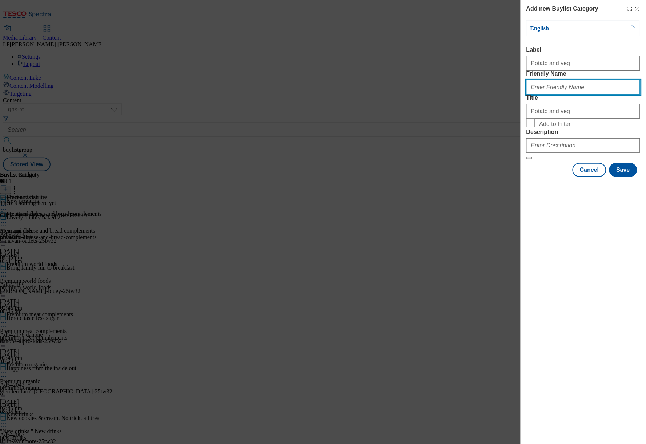
click at [565, 95] on input "Friendly Name" at bounding box center [583, 87] width 114 height 15
type input "potato-and-veg"
click at [531, 127] on input "Add to Filter" at bounding box center [530, 123] width 9 height 9
checkbox input "true"
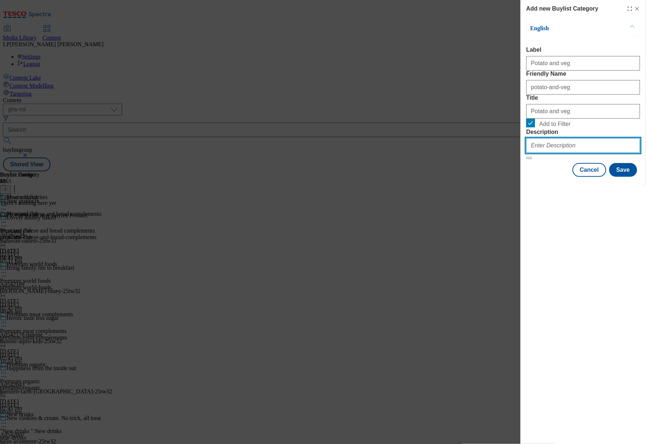
click at [561, 153] on input "Description" at bounding box center [583, 145] width 114 height 15
paste input "Try our new frozen range at [GEOGRAPHIC_DATA] and find a new favourite. From sp…"
type input "Try our new frozen range at [GEOGRAPHIC_DATA] and find a new favourite. From sp…"
click at [606, 159] on form "Label Potato and veg Friendly Name potato-and-veg Title Potato and veg Add to F…" at bounding box center [583, 103] width 114 height 113
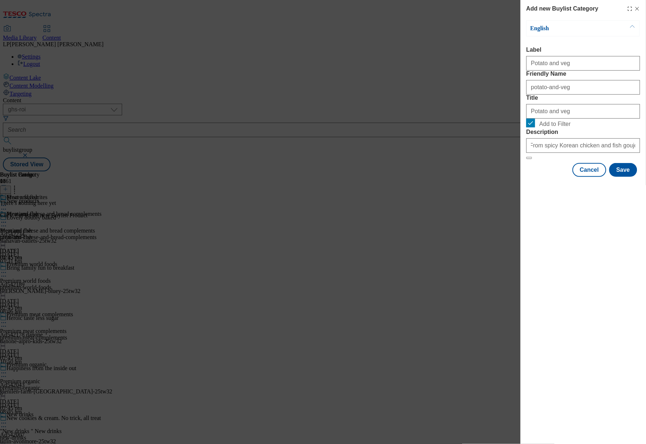
scroll to position [0, 0]
click at [618, 153] on input "Try our new frozen range at [GEOGRAPHIC_DATA] and find a new favourite. From sp…" at bounding box center [583, 145] width 114 height 15
click at [607, 153] on div "Description Try our new frozen range at [GEOGRAPHIC_DATA] and find a new favour…" at bounding box center [583, 141] width 114 height 24
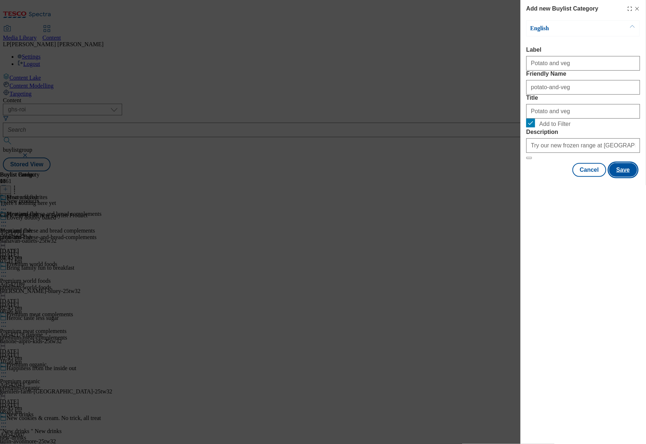
click at [622, 177] on button "Save" at bounding box center [623, 170] width 28 height 14
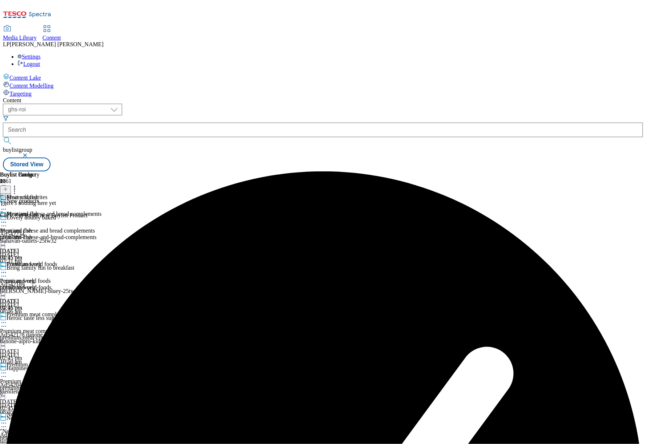
click at [8, 187] on icon at bounding box center [5, 189] width 5 height 5
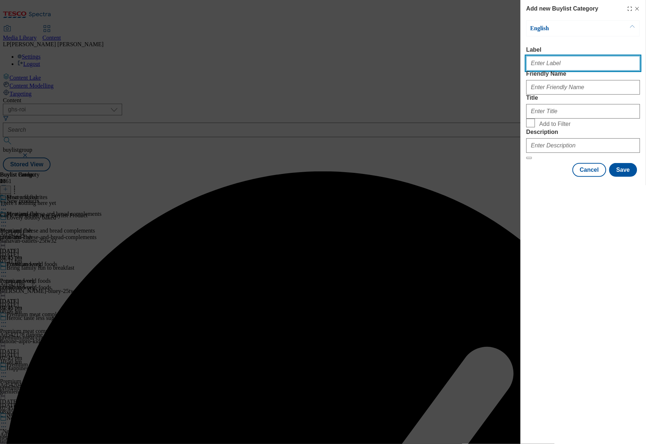
click at [554, 68] on input "Label" at bounding box center [583, 63] width 114 height 15
paste input "Pizzas"
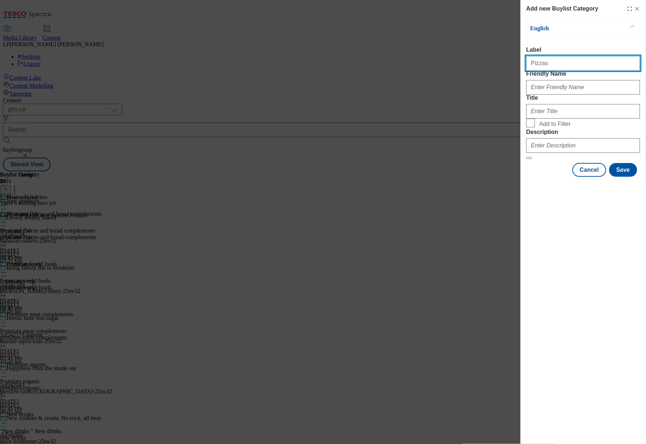
type input "Pizzas"
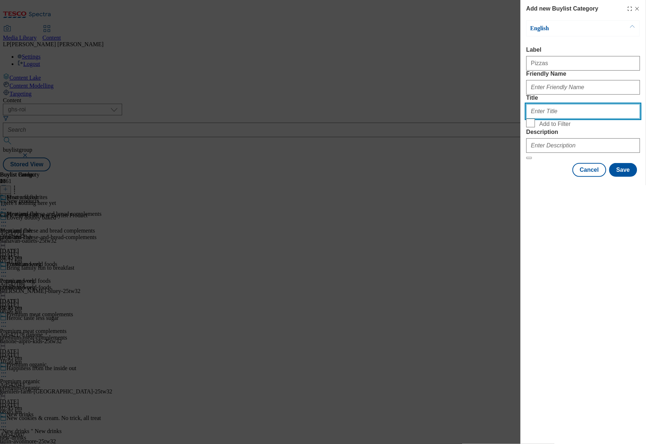
click at [546, 119] on input "Title" at bounding box center [583, 111] width 114 height 15
paste input "Pizzas"
type input "Pizzas"
click at [548, 111] on form "Label Pizzas Friendly Name Title Pizzas Add to Filter Description" at bounding box center [583, 103] width 114 height 113
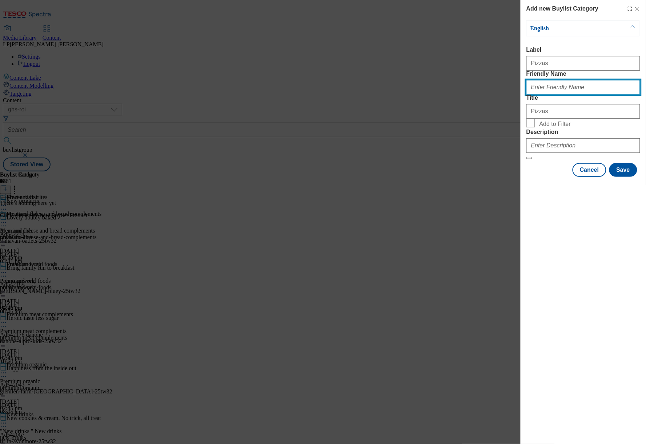
click at [552, 95] on input "Friendly Name" at bounding box center [583, 87] width 114 height 15
type input "["
type input "pizzas"
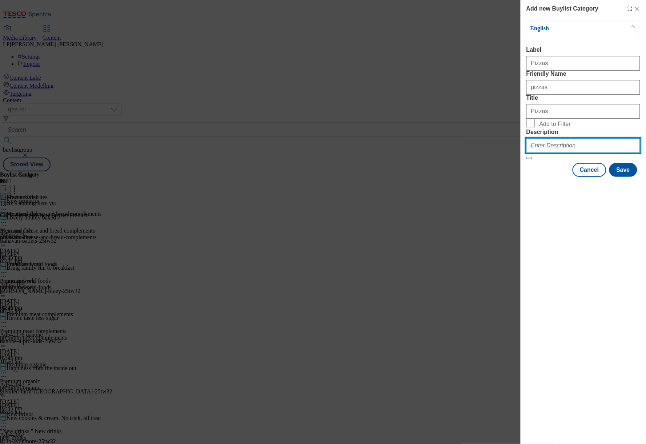
click at [549, 153] on input "Description" at bounding box center [583, 145] width 114 height 15
click at [548, 153] on input "Description" at bounding box center [583, 145] width 114 height 15
paste input "Pizzas"
drag, startPoint x: 550, startPoint y: 195, endPoint x: 470, endPoint y: 192, distance: 80.0
click at [471, 192] on div "Add new Buylist Category English Label Pizzas Friendly Name pizzas Title Pizzas…" at bounding box center [323, 222] width 646 height 444
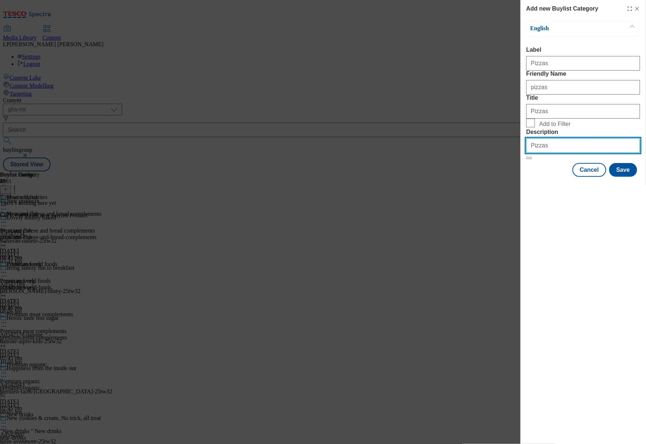
paste input "Try our new frozen range at [GEOGRAPHIC_DATA] and find a new favourite. From sp…"
type input "Try our new frozen range at [GEOGRAPHIC_DATA] and find a new favourite. From sp…"
click at [531, 127] on input "Add to Filter" at bounding box center [530, 123] width 9 height 9
checkbox input "true"
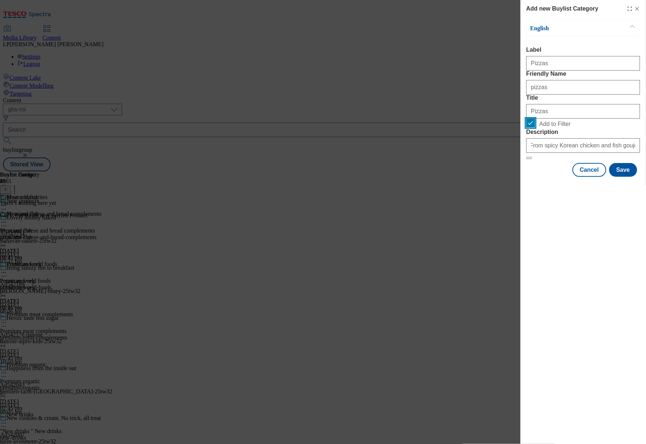
scroll to position [0, 0]
click at [626, 177] on button "Save" at bounding box center [623, 170] width 28 height 14
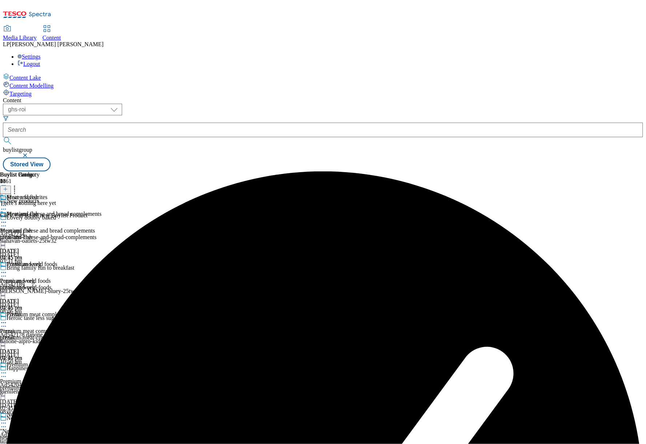
click at [41, 234] on div "meat-and-fish" at bounding box center [20, 237] width 41 height 7
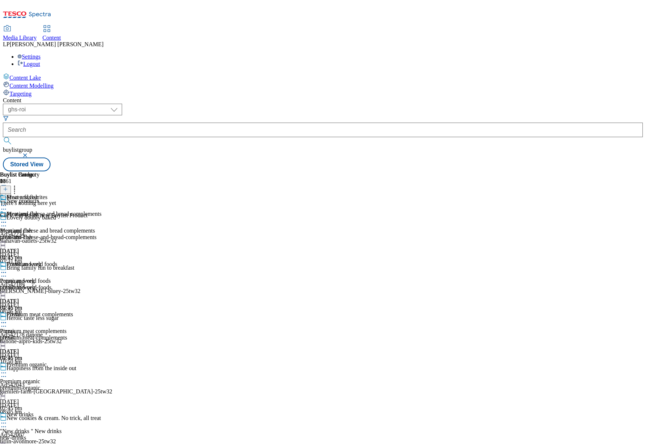
click at [8, 187] on icon at bounding box center [5, 189] width 5 height 5
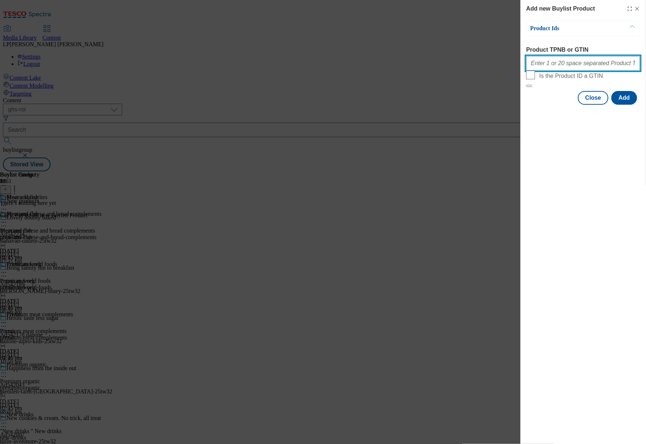
click at [610, 63] on input "Product TPNB or GTIN" at bounding box center [583, 63] width 114 height 15
paste input "96717810 96494011 96536723 96974267 96484167 97219619 88904225 85718992 9671400…"
type input "96717810 96494011 96536723 96974267 96484167 97219619 88904225 85718992 9671400…"
click at [628, 105] on button "Add" at bounding box center [625, 98] width 26 height 14
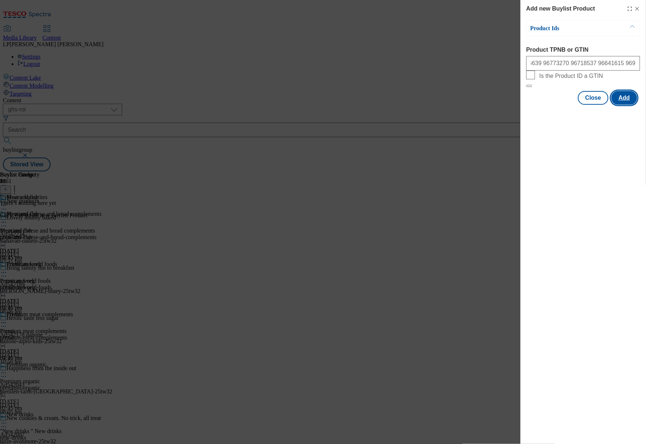
scroll to position [0, 0]
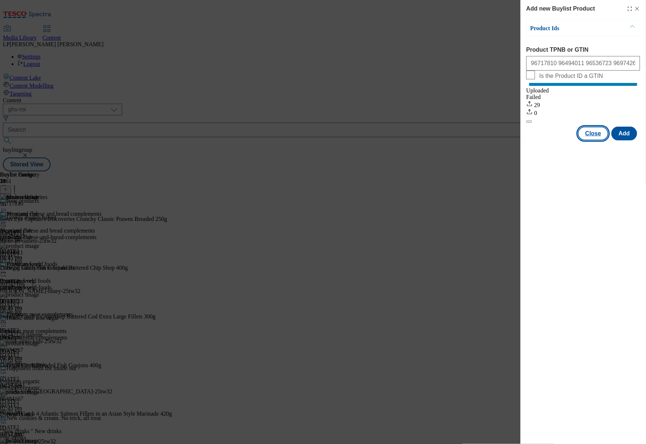
click at [594, 140] on button "Close" at bounding box center [593, 134] width 31 height 14
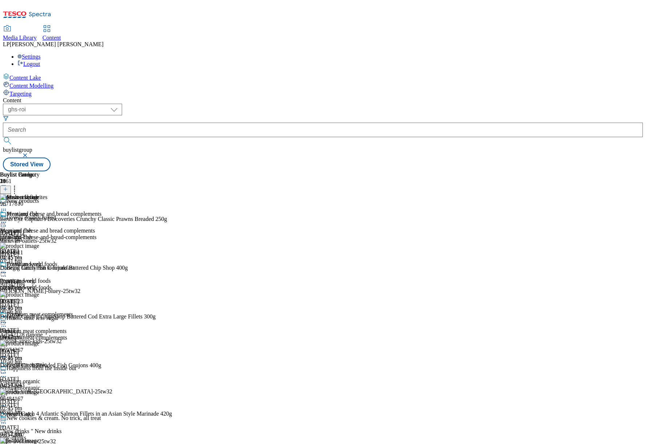
click at [41, 284] on div "potato-and-veg" at bounding box center [20, 287] width 41 height 7
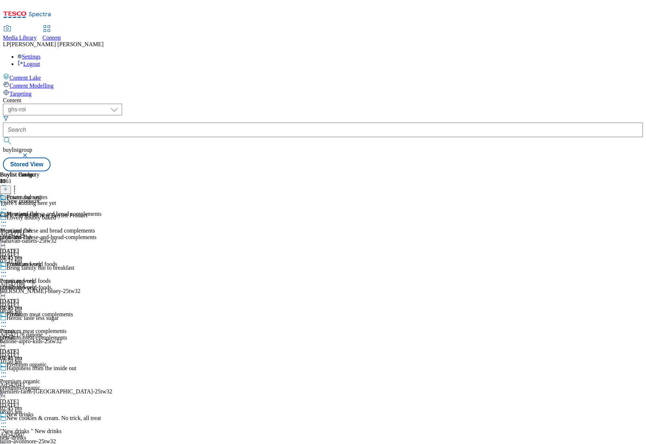
click at [11, 185] on button at bounding box center [5, 189] width 11 height 8
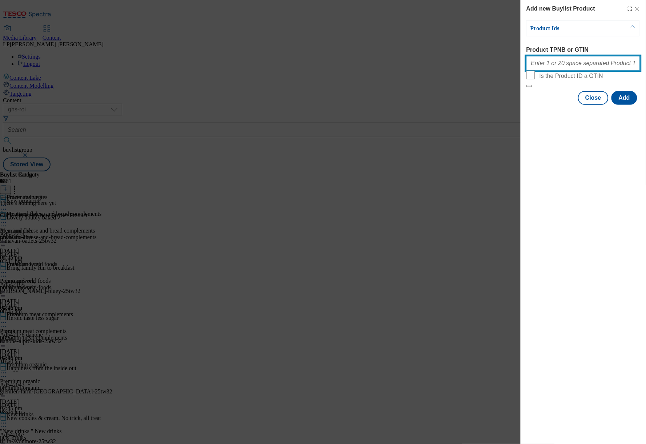
click at [590, 71] on input "Product TPNB or GTIN" at bounding box center [583, 63] width 114 height 15
paste input "96883271 96812530 96816231 96979475 96981419 97023793 97028868 96431075 9688308…"
type input "96883271 96812530 96816231 96979475 96981419 97023793 97028868 96431075 9688308…"
click at [625, 105] on button "Add" at bounding box center [625, 98] width 26 height 14
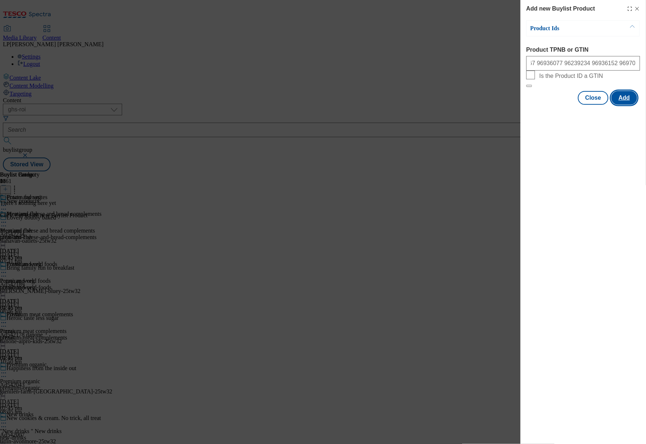
scroll to position [0, 0]
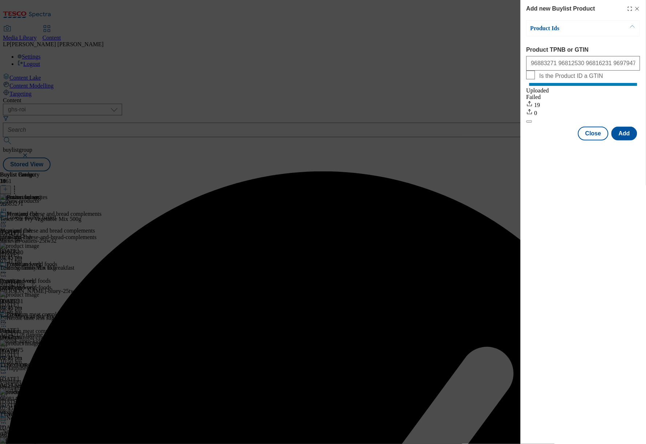
click at [425, 269] on div "Add new Buylist Product Product Ids Product TPNB or GTIN 96883271 96812530 9681…" at bounding box center [323, 222] width 646 height 444
click at [595, 140] on button "Close" at bounding box center [593, 134] width 31 height 14
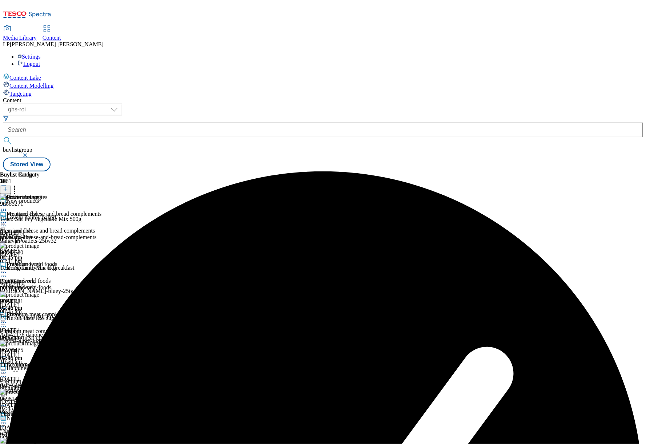
click at [41, 311] on div "Pizzas Pizzas pizzas [DATE] 04:16 pm" at bounding box center [20, 336] width 41 height 50
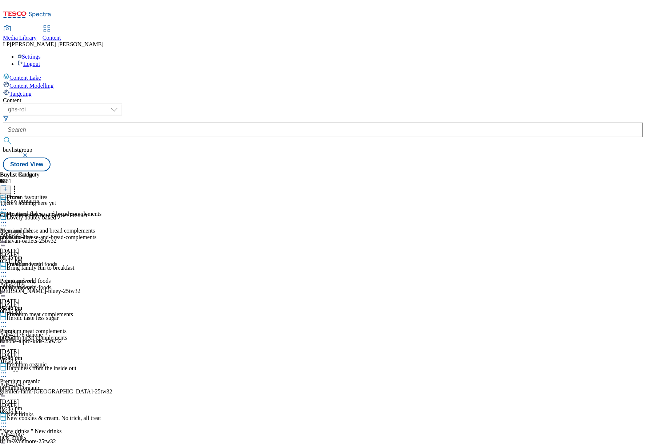
click at [8, 187] on icon at bounding box center [5, 189] width 5 height 5
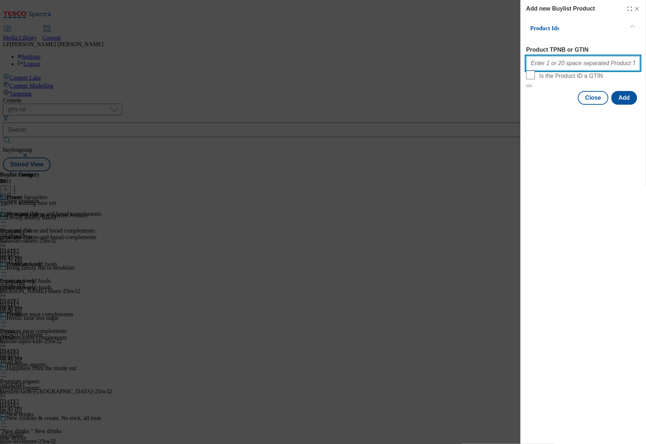
click at [582, 68] on input "Product TPNB or GTIN" at bounding box center [583, 63] width 114 height 15
paste input "97167484 96767150 96816594 96708198 96707746 86437222 87181913 96816939 9672219…"
type input "97167484 96767150 96816594 96708198 96707746 86437222 87181913 96816939 9672219…"
click at [626, 105] on button "Add" at bounding box center [625, 98] width 26 height 14
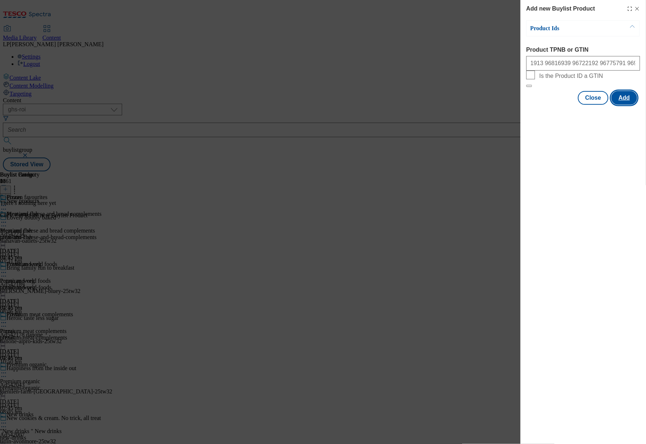
scroll to position [0, 0]
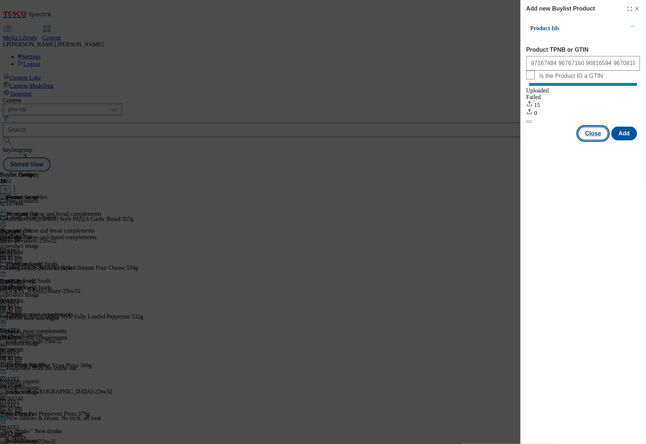
click at [590, 140] on button "Close" at bounding box center [593, 134] width 31 height 14
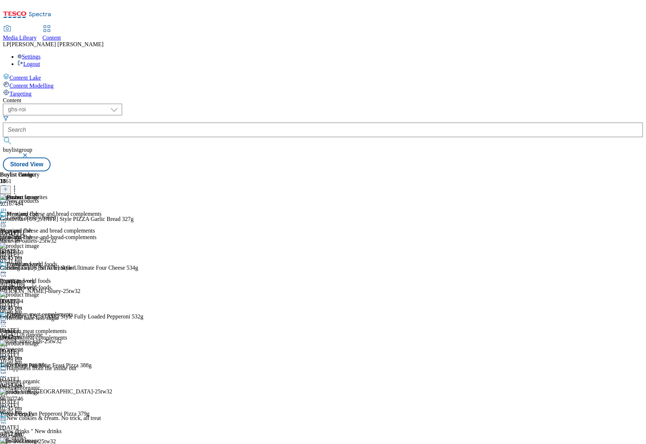
click at [41, 334] on div "pizzas" at bounding box center [20, 337] width 41 height 7
click at [41, 284] on div "potato-and-veg" at bounding box center [20, 287] width 41 height 7
click at [101, 311] on div "Premium meat complements Premium meat complements premium-meat-complements [DAT…" at bounding box center [50, 336] width 101 height 50
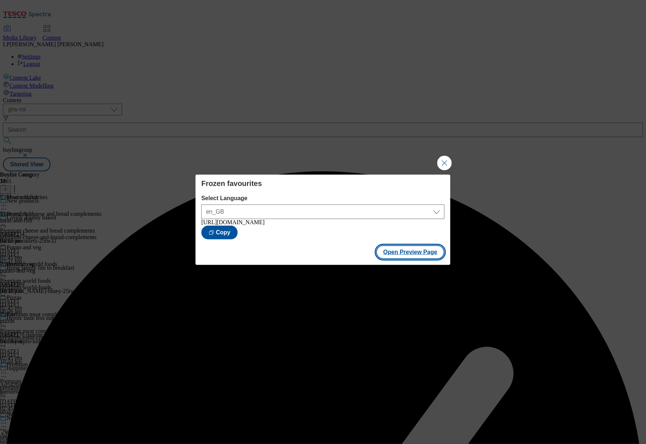
click at [402, 257] on button "Open Preview Page" at bounding box center [410, 252] width 69 height 14
click at [450, 162] on button "Close Modal" at bounding box center [444, 163] width 15 height 15
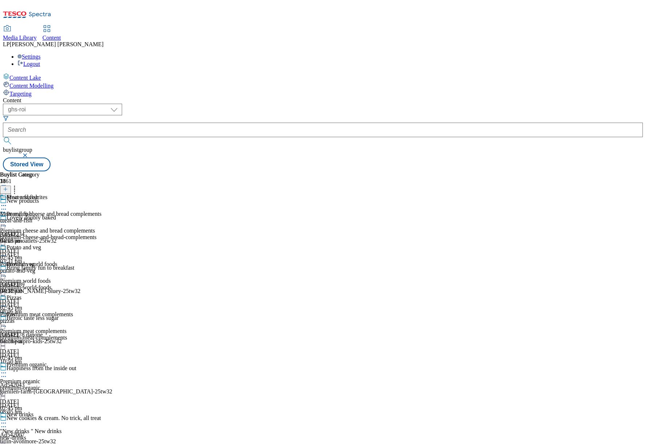
scroll to position [1117, 0]
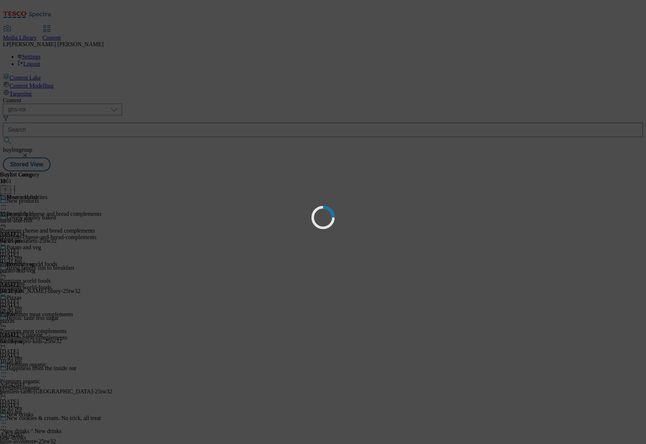
scroll to position [0, 0]
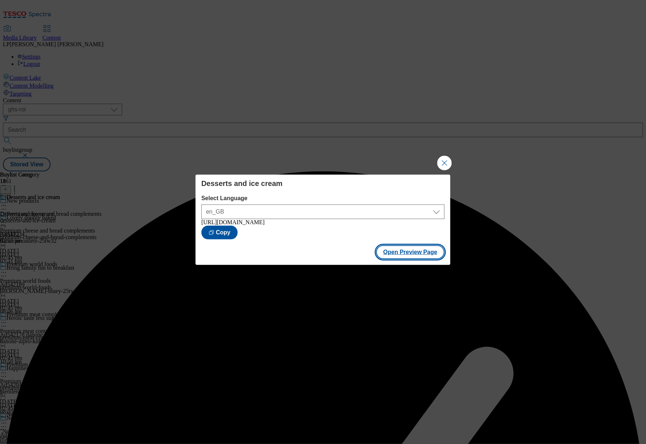
click at [400, 253] on button "Open Preview Page" at bounding box center [410, 252] width 69 height 14
click at [445, 160] on button "Close Modal" at bounding box center [444, 163] width 15 height 15
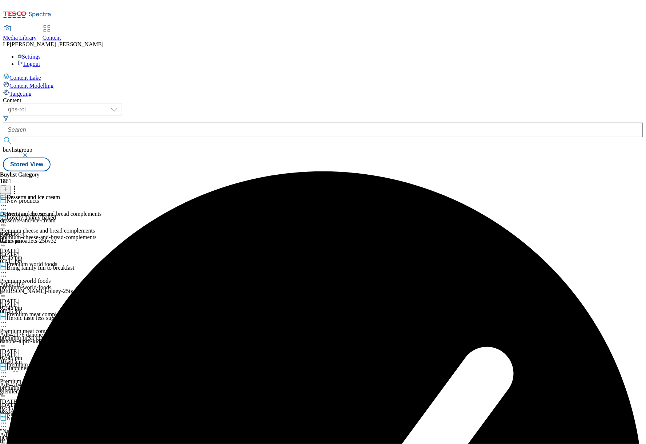
scroll to position [1131, 0]
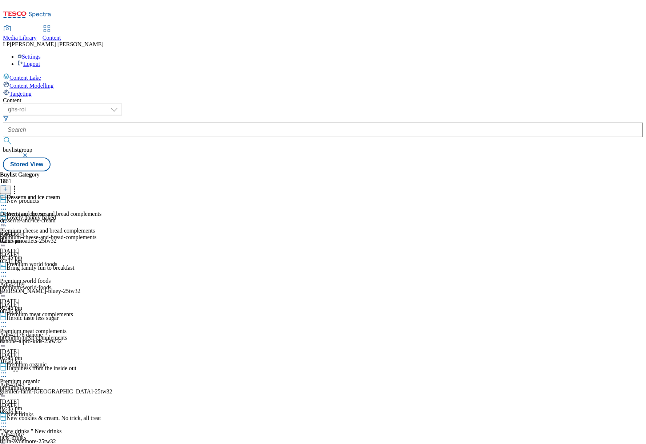
click at [8, 187] on icon at bounding box center [5, 189] width 5 height 5
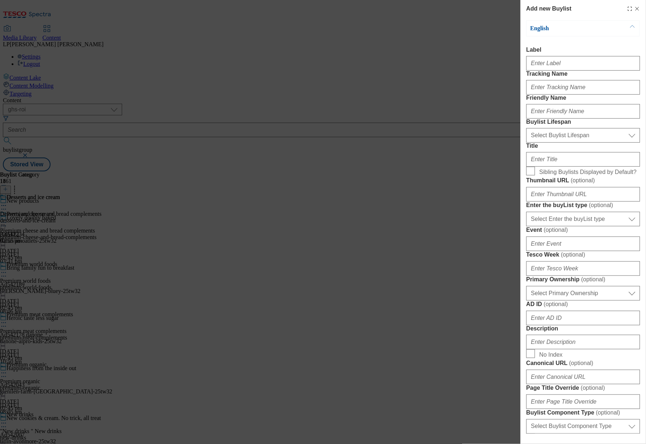
click at [310, 243] on div "Add new Buylist English Label Tracking Name Friendly Name Buylist Lifespan Sele…" at bounding box center [323, 222] width 646 height 444
click at [429, 261] on div "Add new Buylist English Label Tracking Name Friendly Name Buylist Lifespan Sele…" at bounding box center [323, 222] width 646 height 444
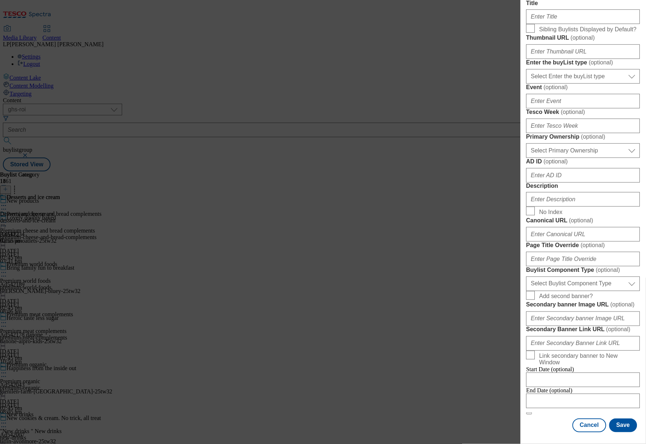
scroll to position [412, 0]
click at [589, 422] on button "Cancel" at bounding box center [589, 425] width 33 height 14
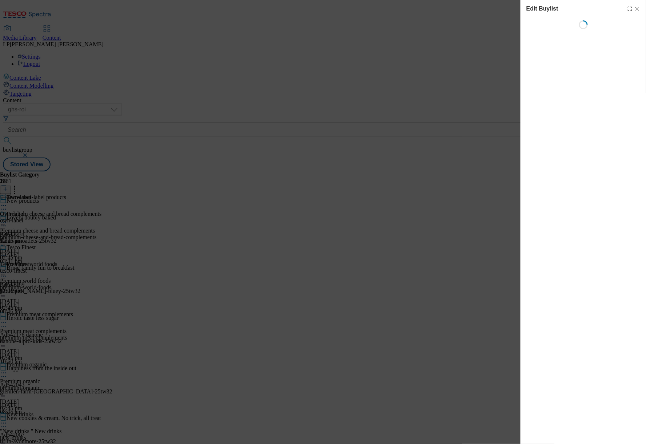
select select "evergreen"
select select "Banner"
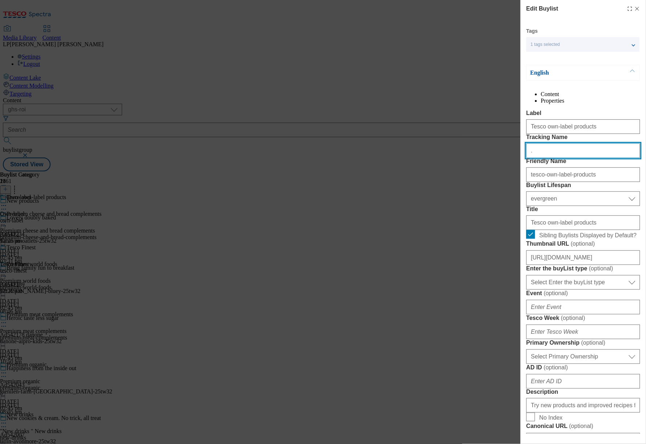
click at [551, 158] on input "." at bounding box center [583, 150] width 114 height 15
drag, startPoint x: 536, startPoint y: 179, endPoint x: 498, endPoint y: 177, distance: 37.9
click at [498, 177] on div "Edit Buylist Tags 1 tags selected buylist English Content Properties Label Tesc…" at bounding box center [323, 222] width 646 height 444
paste input "New_range_Own_label_25"
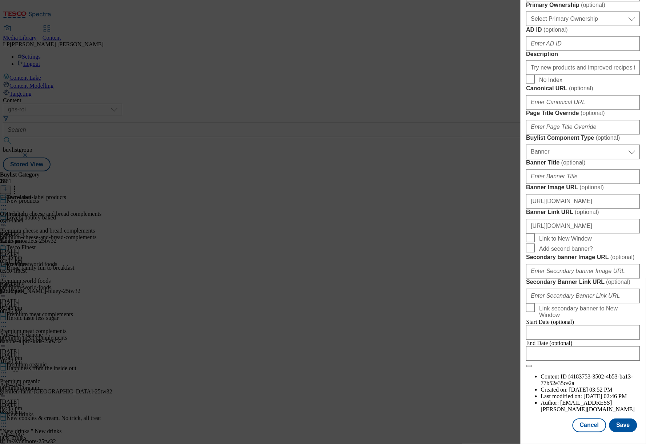
scroll to position [619, 0]
type input "New_range_Own_label_25"
click at [623, 419] on button "Save" at bounding box center [623, 425] width 28 height 14
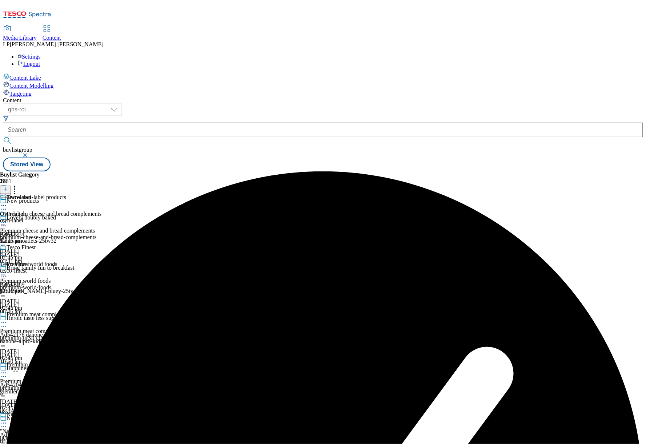
scroll to position [345, 0]
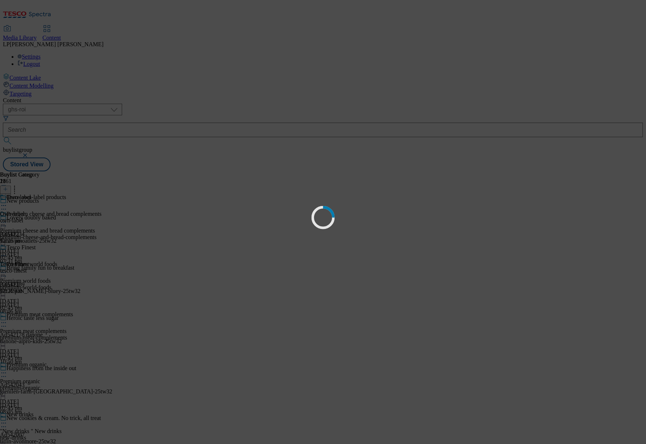
scroll to position [0, 0]
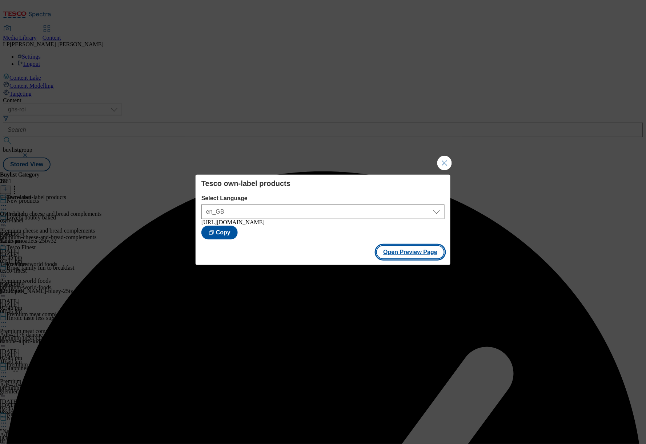
click at [404, 253] on button "Open Preview Page" at bounding box center [410, 252] width 69 height 14
click at [442, 160] on button "Close Modal" at bounding box center [444, 163] width 15 height 15
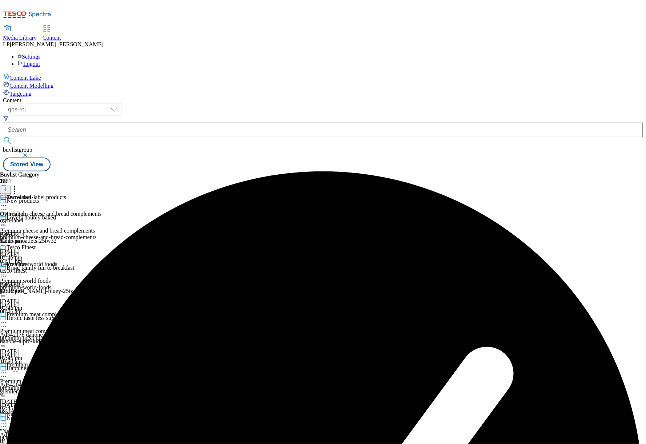
scroll to position [297, 0]
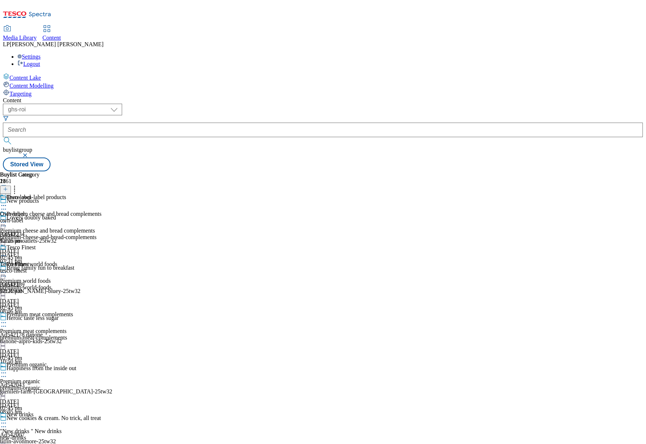
click at [7, 252] on icon at bounding box center [3, 255] width 7 height 7
click at [36, 244] on div "Tesco Finest" at bounding box center [21, 247] width 29 height 7
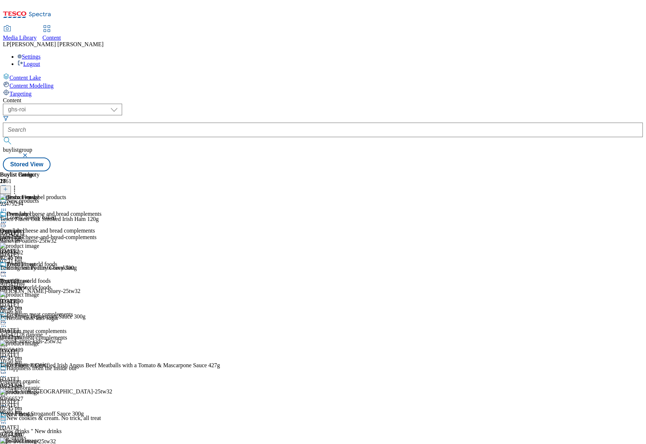
click at [7, 269] on icon at bounding box center [3, 272] width 7 height 7
click at [8, 187] on icon at bounding box center [5, 189] width 5 height 5
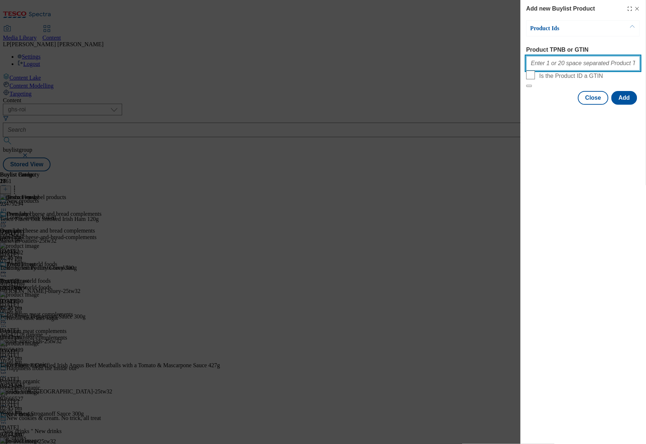
click at [585, 65] on input "Product TPNB or GTIN" at bounding box center [583, 63] width 114 height 15
paste input "96776882 96436876 96536429 96812000 96714000 90862985 96814170 96709577 9671246…"
type input "96776882 96436876 96536429 96812000 96714000 90862985 96814170 96709577 9671246…"
click at [623, 105] on button "Add" at bounding box center [625, 98] width 26 height 14
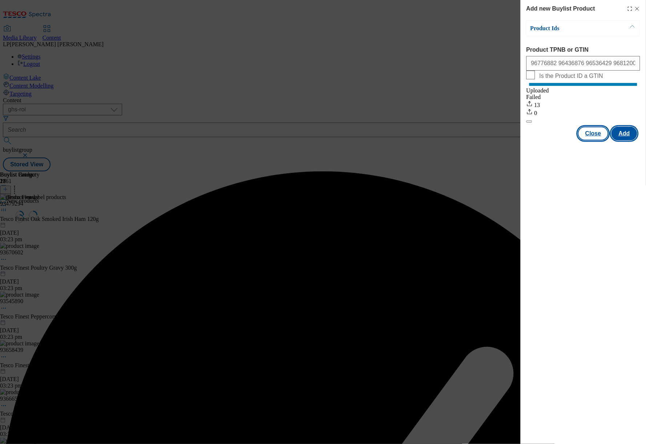
scroll to position [0, 0]
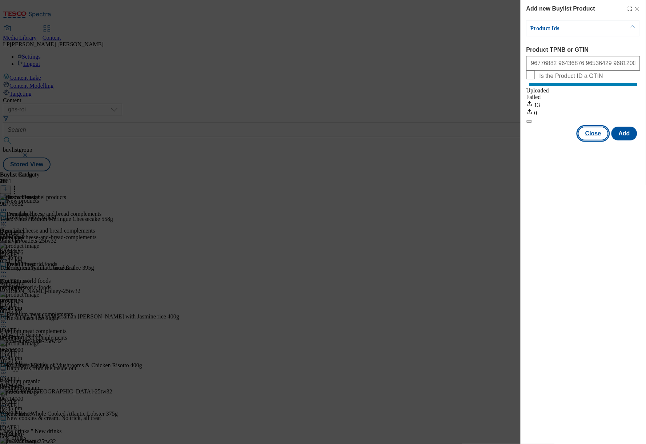
click at [597, 140] on button "Close" at bounding box center [593, 134] width 31 height 14
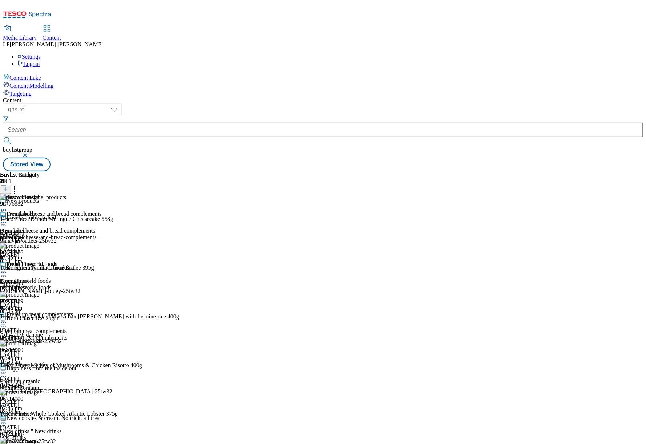
scroll to position [256, 0]
click at [7, 269] on icon at bounding box center [3, 272] width 7 height 7
click at [60, 335] on span "Open Preview Url" at bounding box center [42, 337] width 38 height 5
click at [40, 284] on div "tesco-finest" at bounding box center [20, 287] width 40 height 7
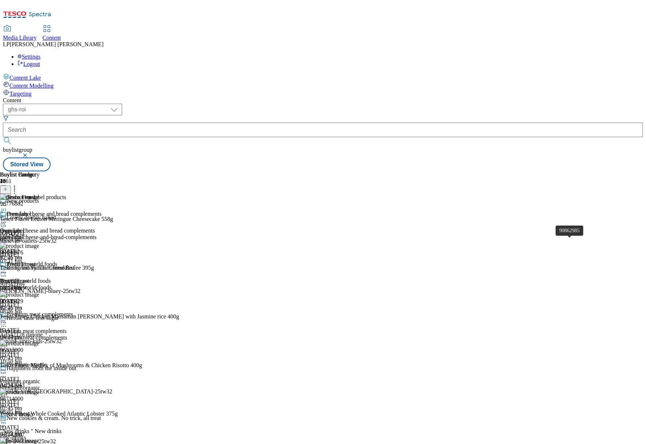
scroll to position [0, 0]
click at [40, 284] on div "tesco-finest" at bounding box center [20, 287] width 40 height 7
click at [40, 234] on div "own-label" at bounding box center [20, 237] width 40 height 7
click at [29, 277] on span "Tesco Finest" at bounding box center [14, 280] width 29 height 7
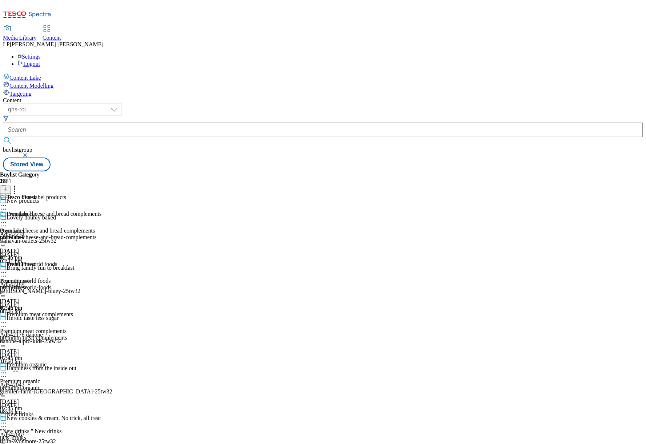
click at [40, 234] on div "own-label" at bounding box center [20, 237] width 40 height 7
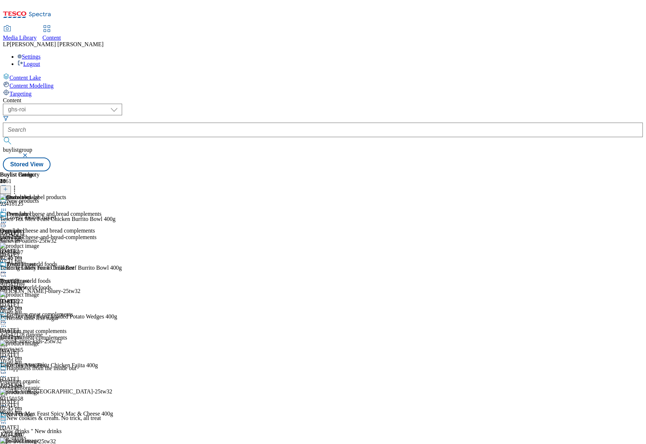
click at [8, 187] on icon at bounding box center [5, 189] width 5 height 5
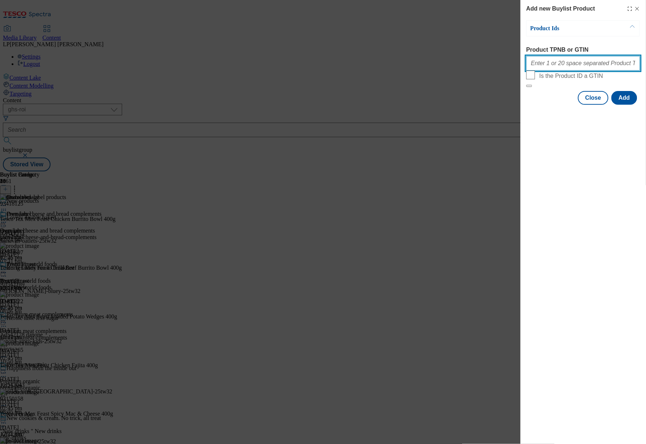
click at [593, 68] on input "Product TPNB or GTIN" at bounding box center [583, 63] width 114 height 15
paste input "93878370 96922600 82670112 96813568 96716159 96931186 96881152 96777230 9681581…"
type input "93878370 96922600 82670112 96813568 96716159 96931186 96881152 96777230 9681581…"
click at [621, 105] on button "Add" at bounding box center [625, 98] width 26 height 14
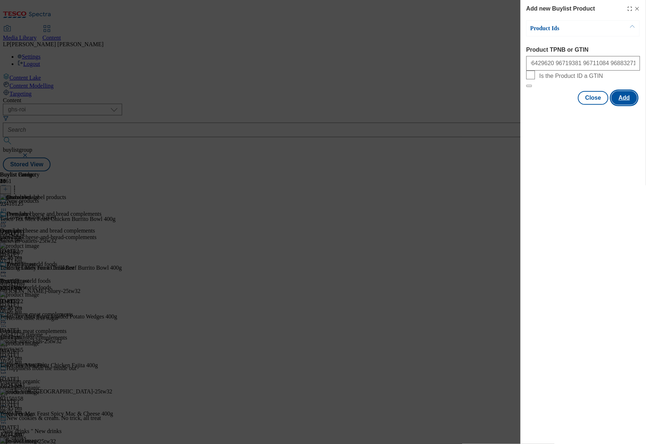
scroll to position [0, 0]
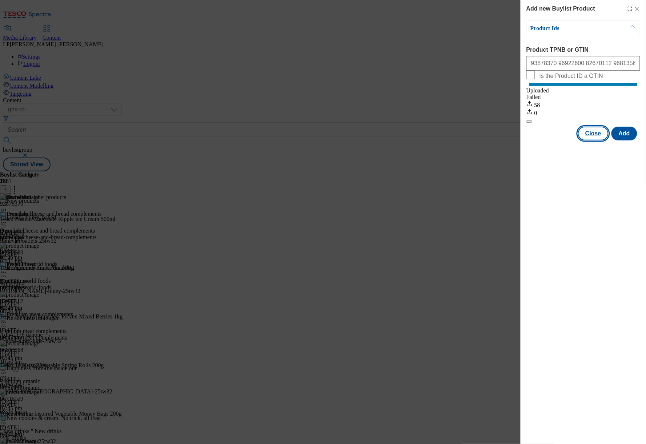
click at [595, 139] on button "Close" at bounding box center [593, 134] width 31 height 14
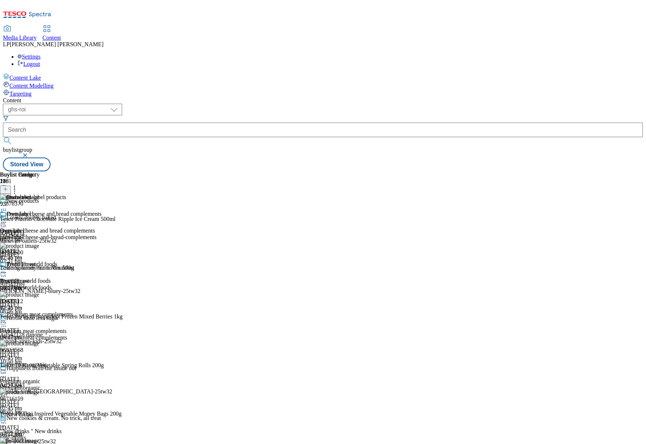
scroll to position [315, 0]
